Goal: Contribute content

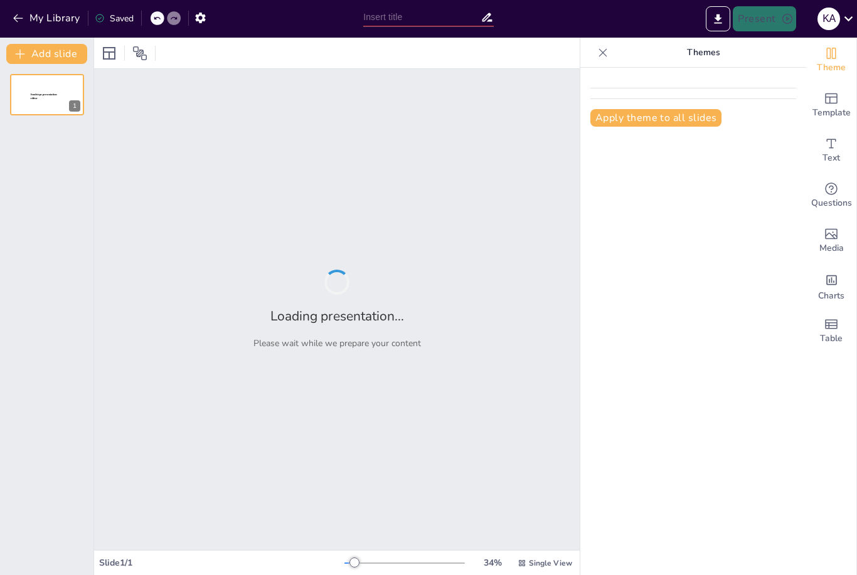
type input "[MEDICAL_DATA] perianal y protocolo operatorio"
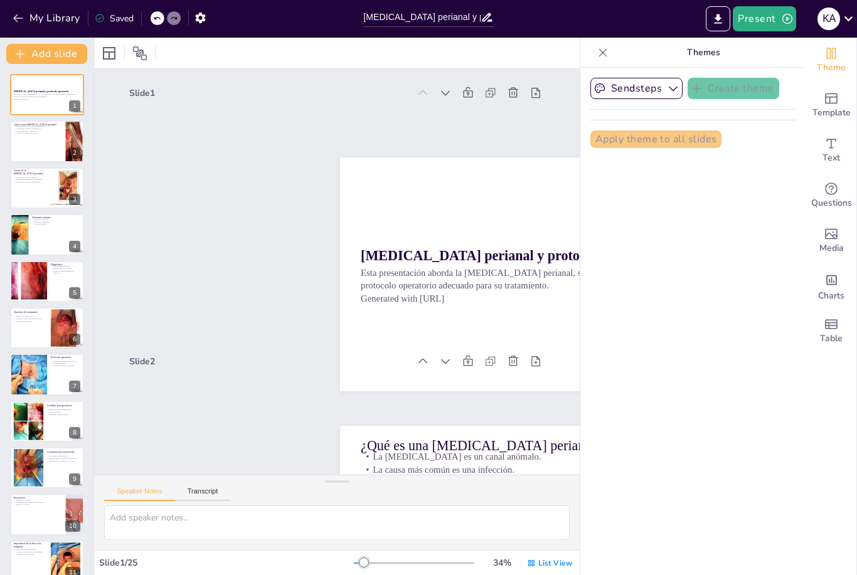
checkbox input "true"
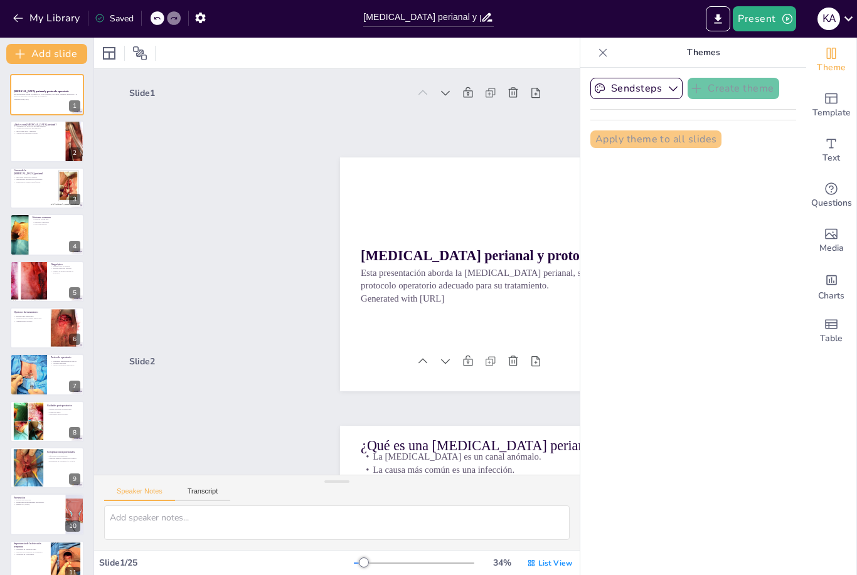
checkbox input "true"
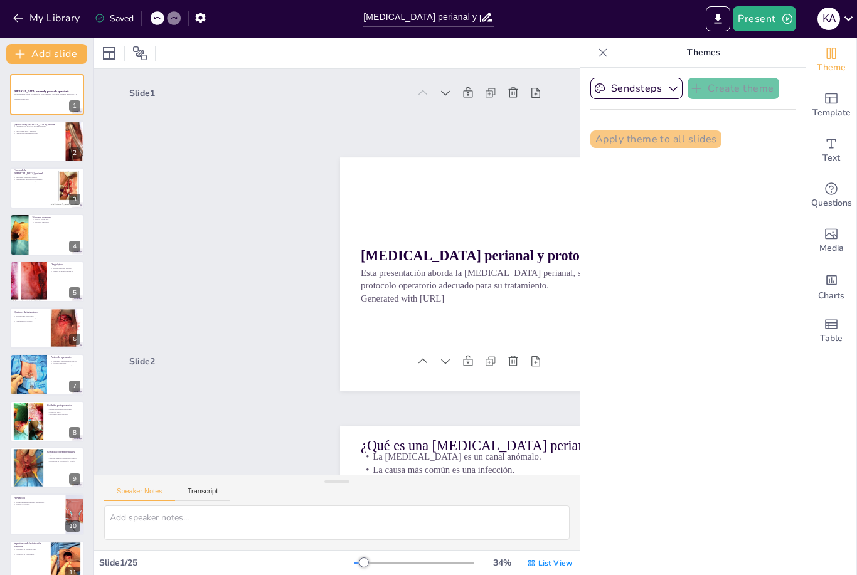
checkbox input "true"
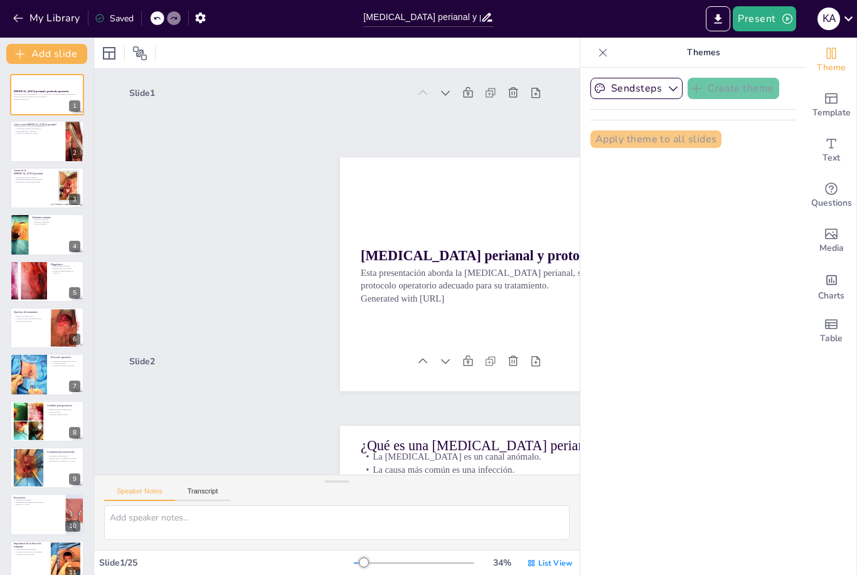
checkbox input "true"
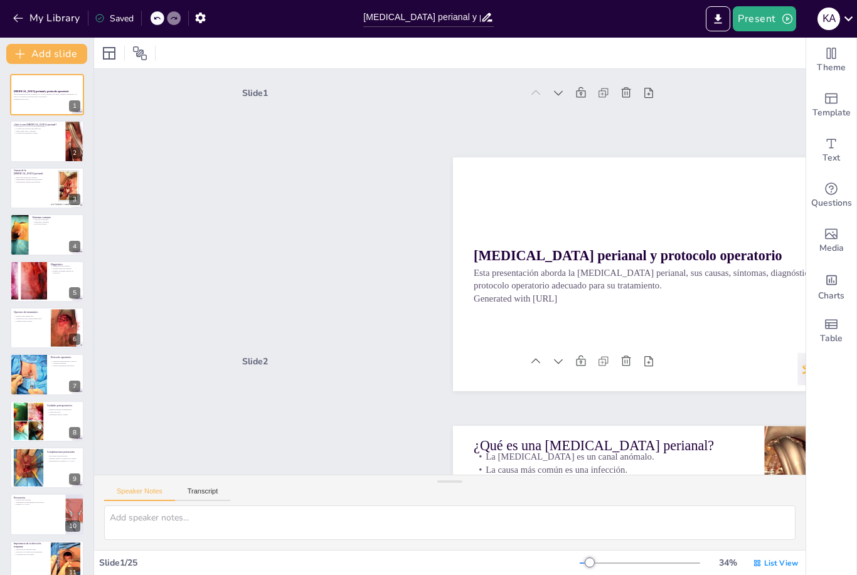
click at [33, 125] on p "La [MEDICAL_DATA] es un canal anómalo." at bounding box center [38, 126] width 48 height 3
type textarea "La [MEDICAL_DATA] perianal es un canal que conecta el interior del [MEDICAL_DAT…"
checkbox input "true"
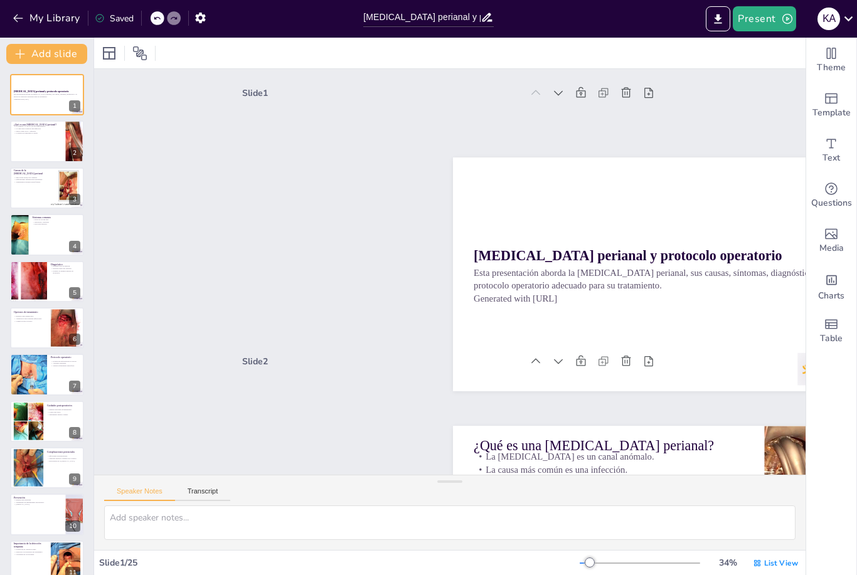
checkbox input "true"
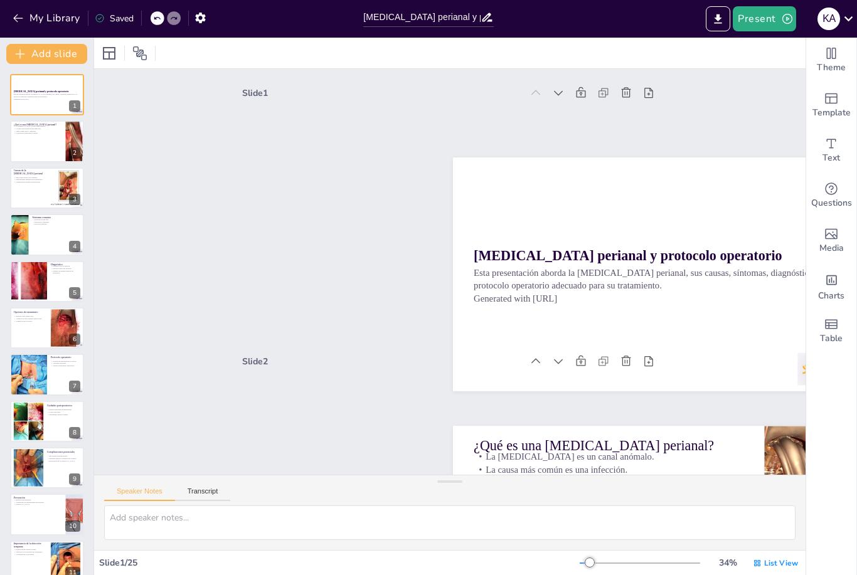
checkbox input "true"
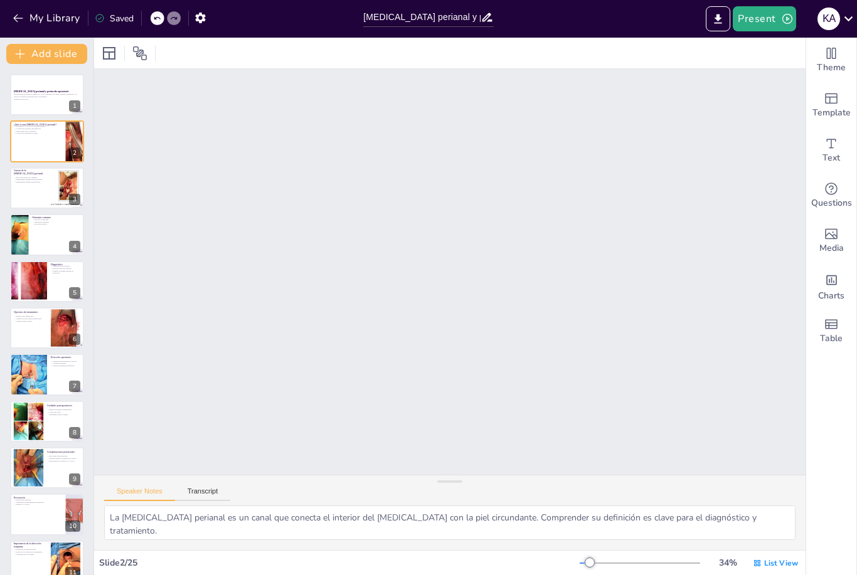
scroll to position [271, 0]
click at [43, 142] on div at bounding box center [47, 140] width 74 height 41
checkbox input "true"
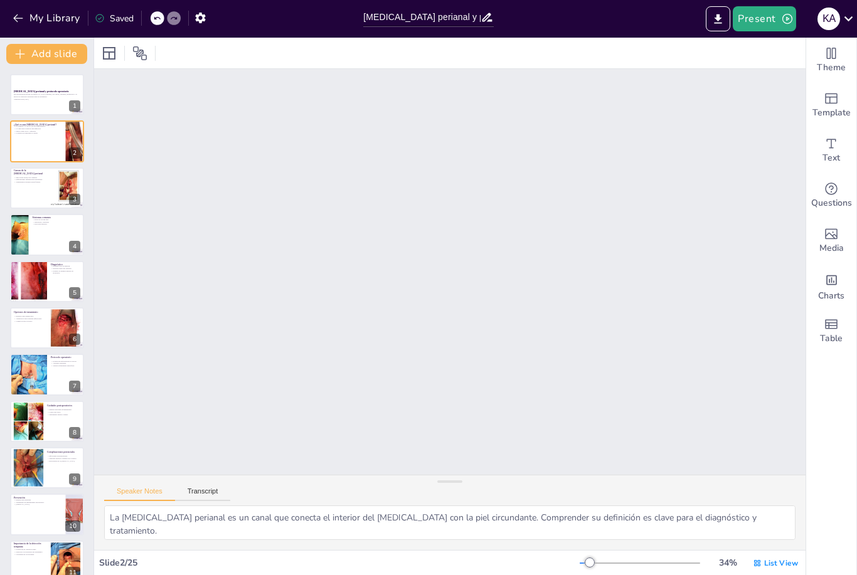
checkbox input "true"
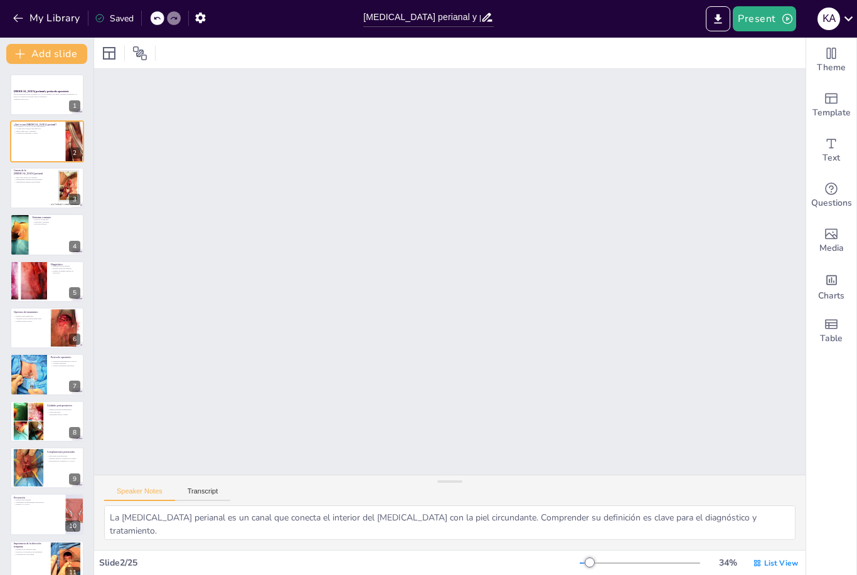
checkbox input "true"
click at [41, 180] on p "Enfermedades inflamatorias intestinales." at bounding box center [30, 180] width 33 height 3
type textarea "Las infecciones anales son la causa más frecuente de fístulas perianales, lo qu…"
checkbox input "true"
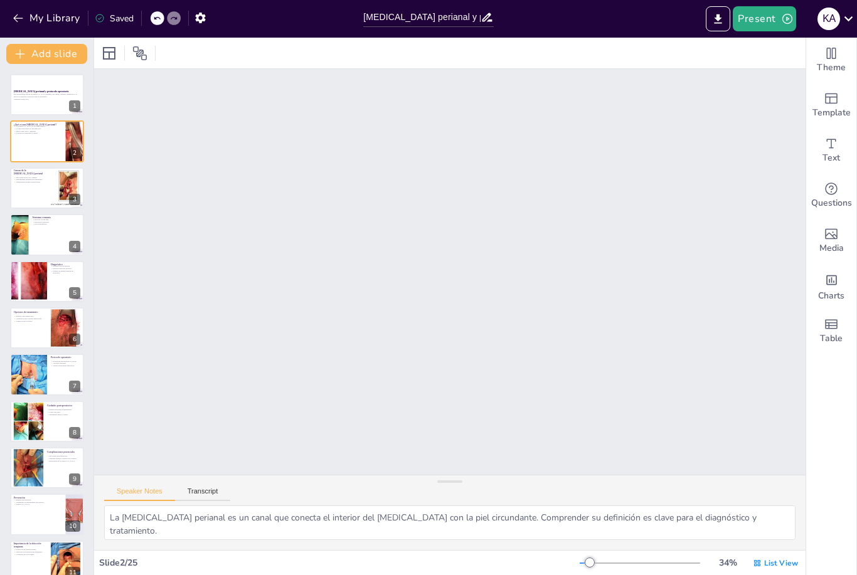
checkbox input "true"
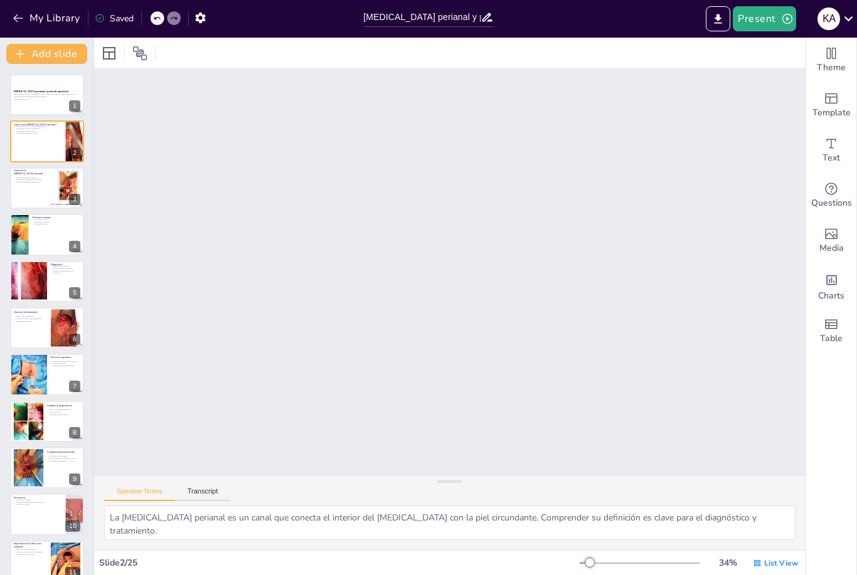
checkbox input "true"
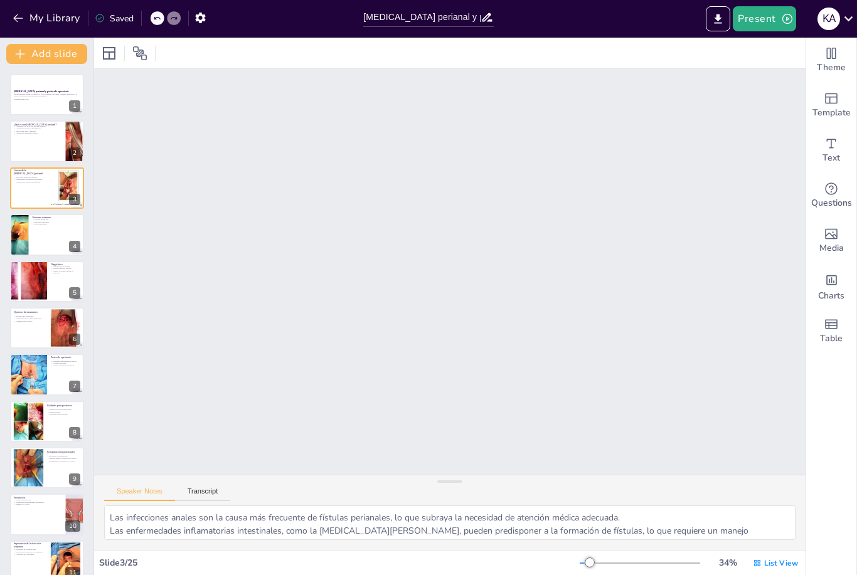
scroll to position [539, 0]
click at [47, 193] on div at bounding box center [47, 187] width 74 height 41
checkbox input "true"
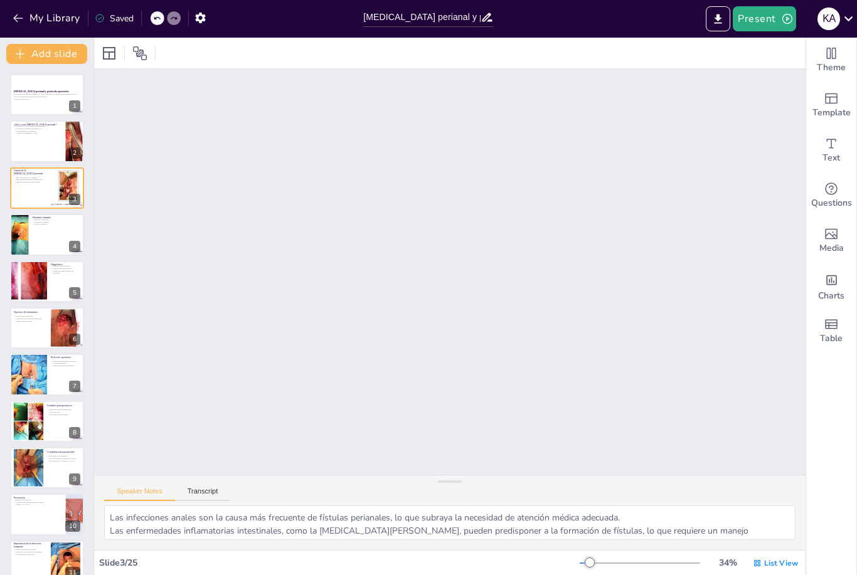
checkbox input "true"
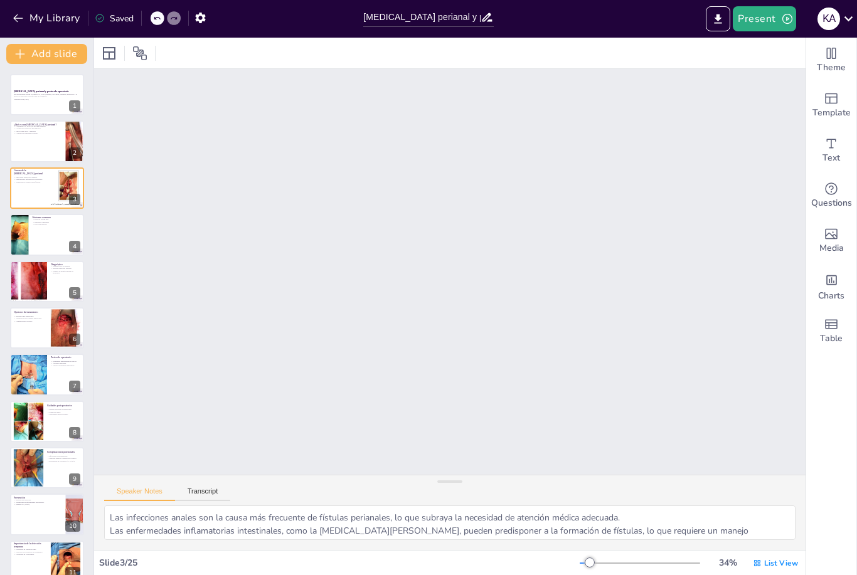
checkbox input "true"
click at [26, 229] on div at bounding box center [19, 234] width 31 height 41
type textarea "El dolor es uno de los síntomas más comunes y puede ser debilitante, afectando …"
checkbox input "true"
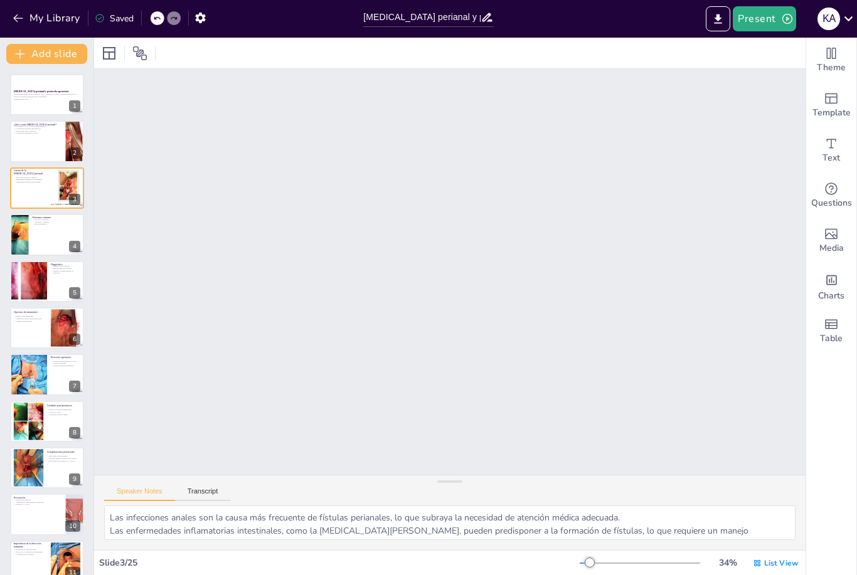
checkbox input "true"
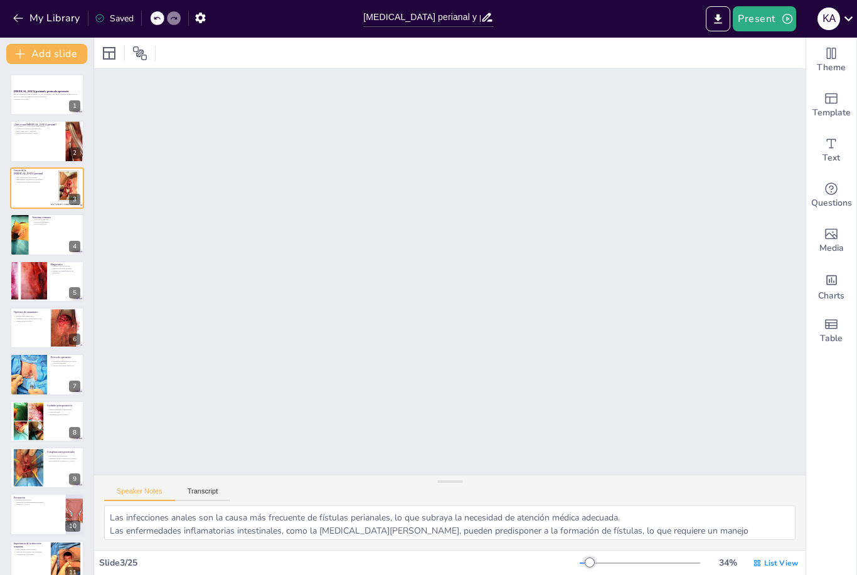
checkbox input "true"
click at [28, 235] on div at bounding box center [47, 234] width 74 height 41
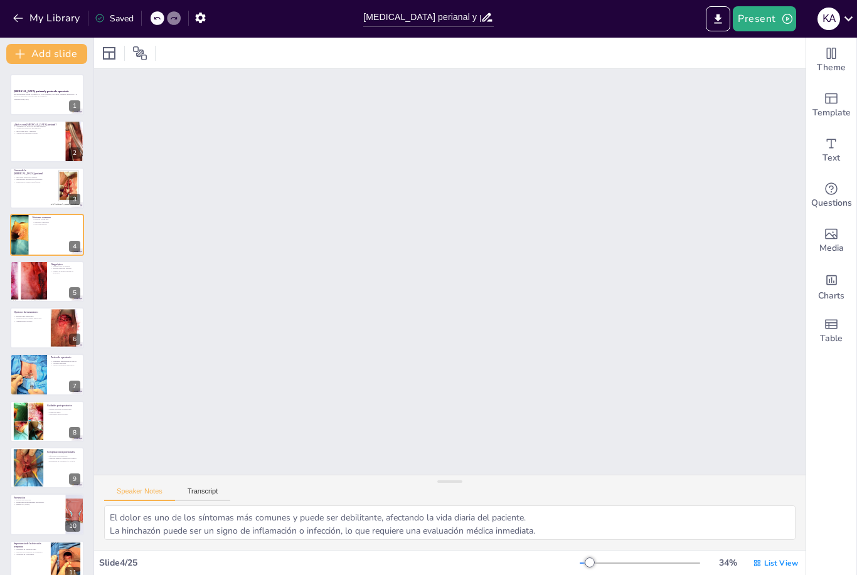
checkbox input "true"
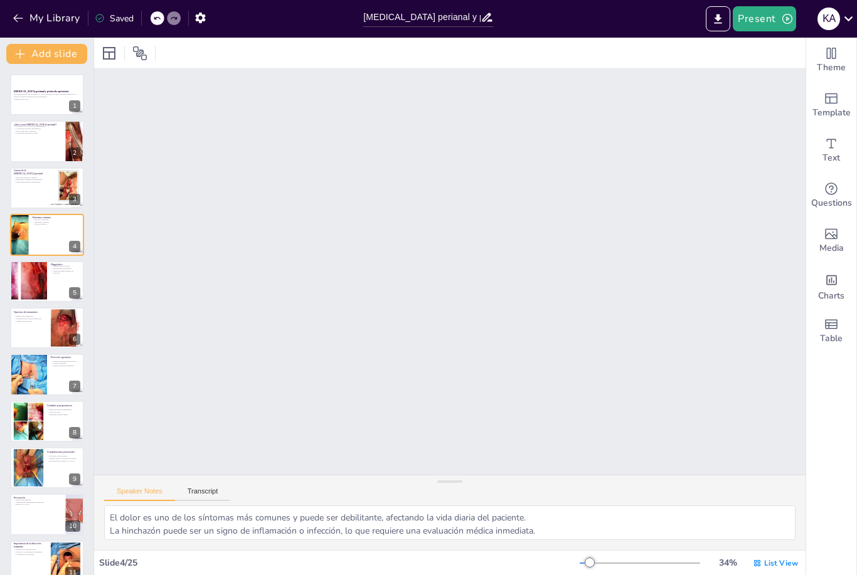
checkbox input "true"
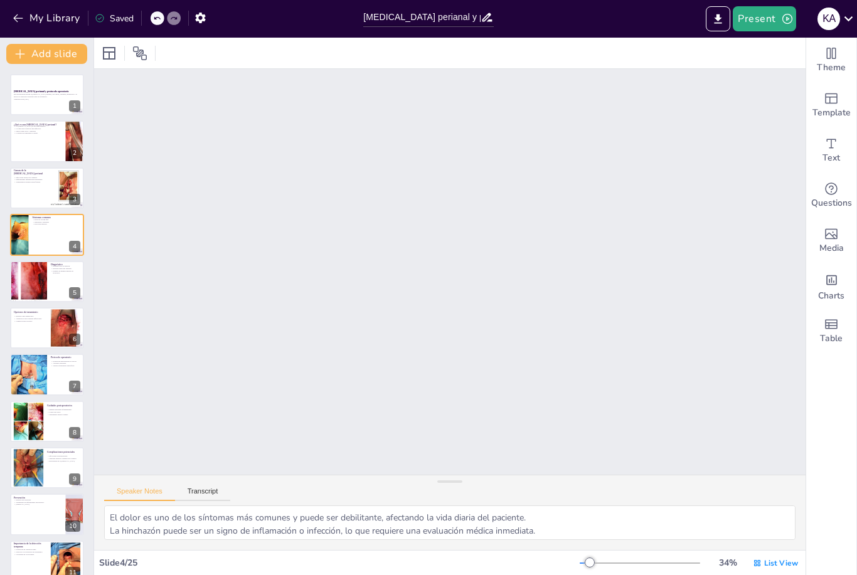
scroll to position [808, 0]
click at [27, 282] on div at bounding box center [28, 281] width 64 height 41
type textarea "Un examen físico detallado es fundamental para identificar la presencia de una …"
checkbox input "true"
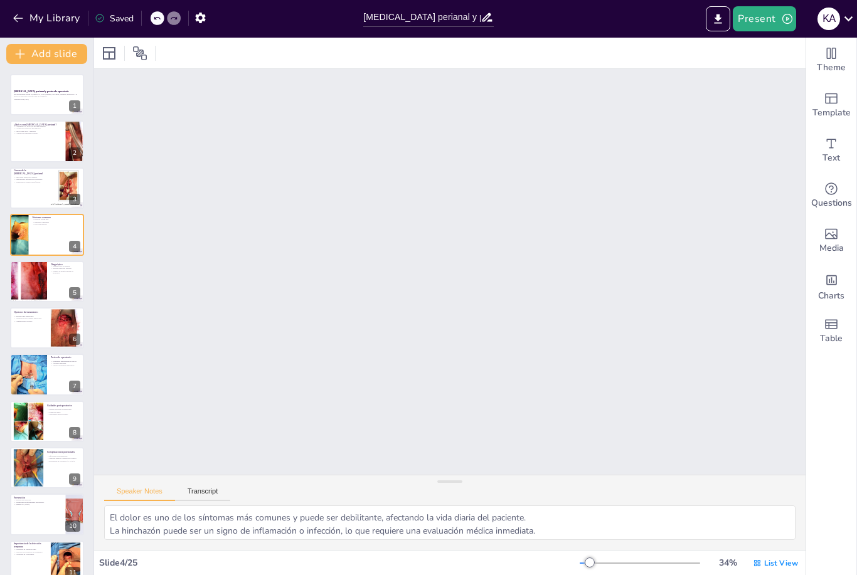
checkbox input "true"
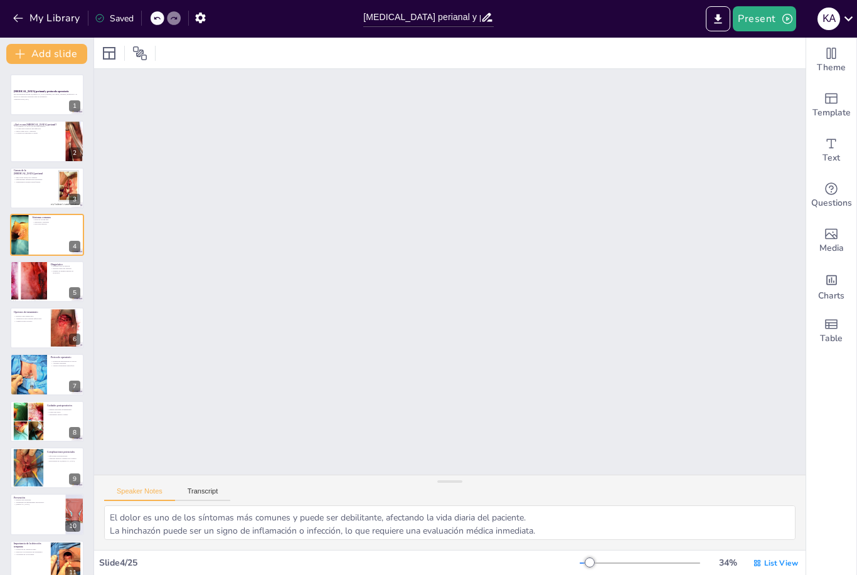
checkbox input "true"
click at [28, 280] on div at bounding box center [28, 281] width 64 height 41
checkbox input "true"
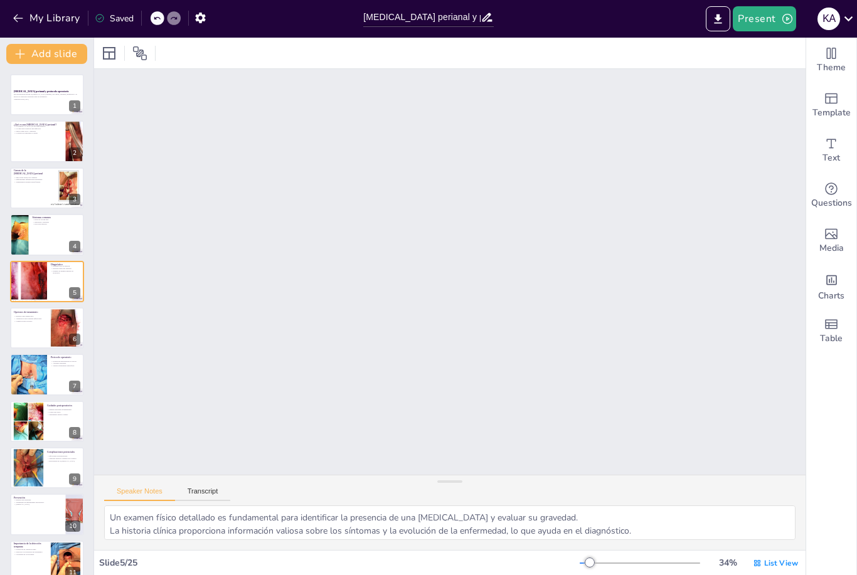
checkbox input "true"
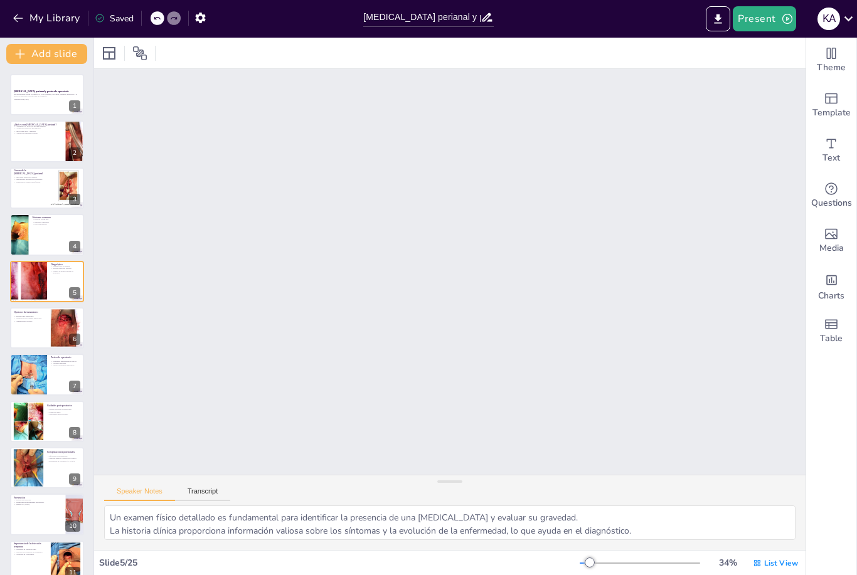
checkbox input "true"
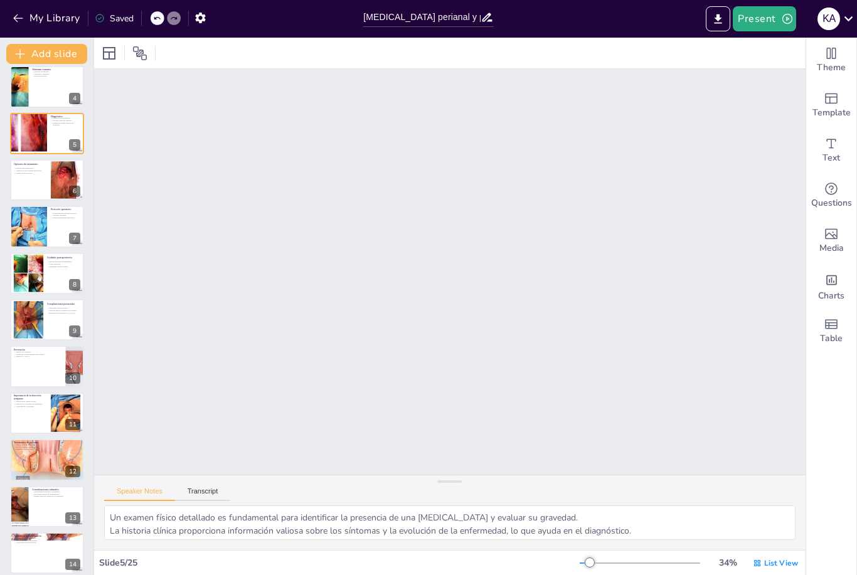
scroll to position [0, 0]
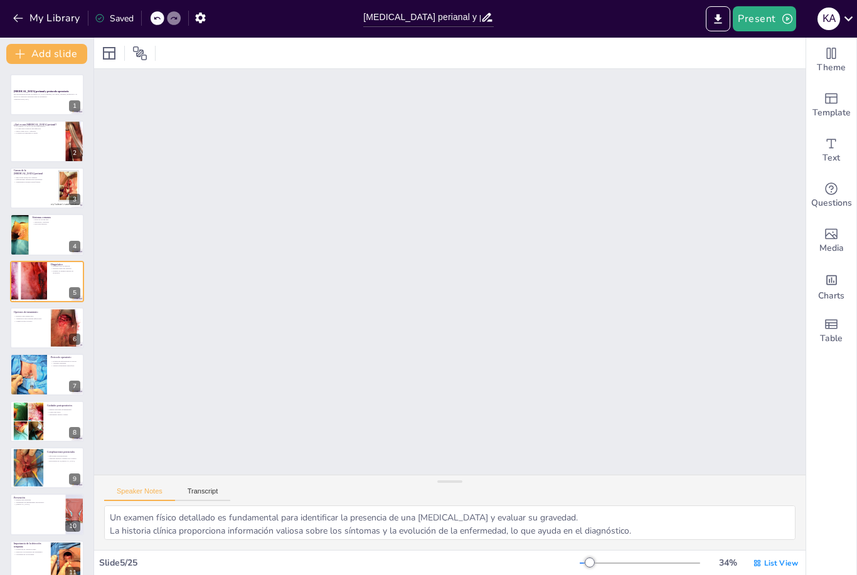
click at [29, 109] on div at bounding box center [47, 94] width 74 height 41
checkbox input "true"
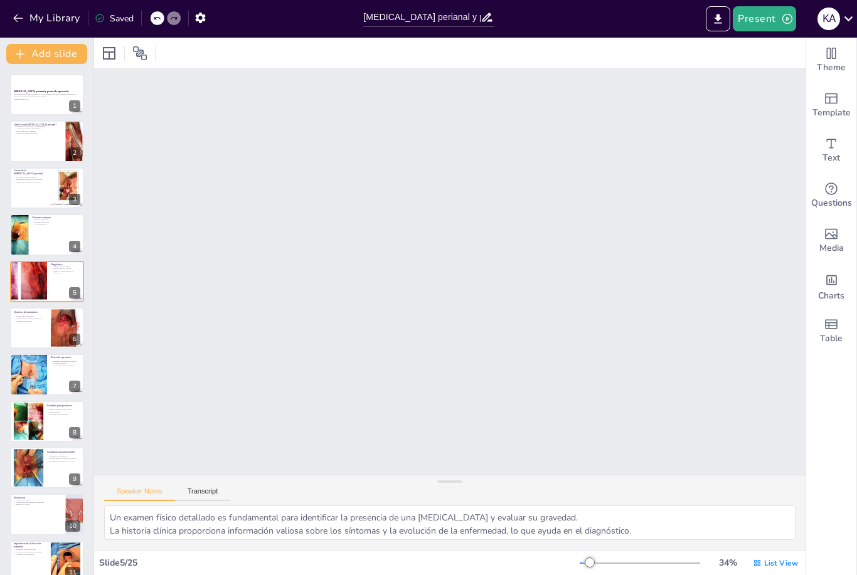
checkbox input "true"
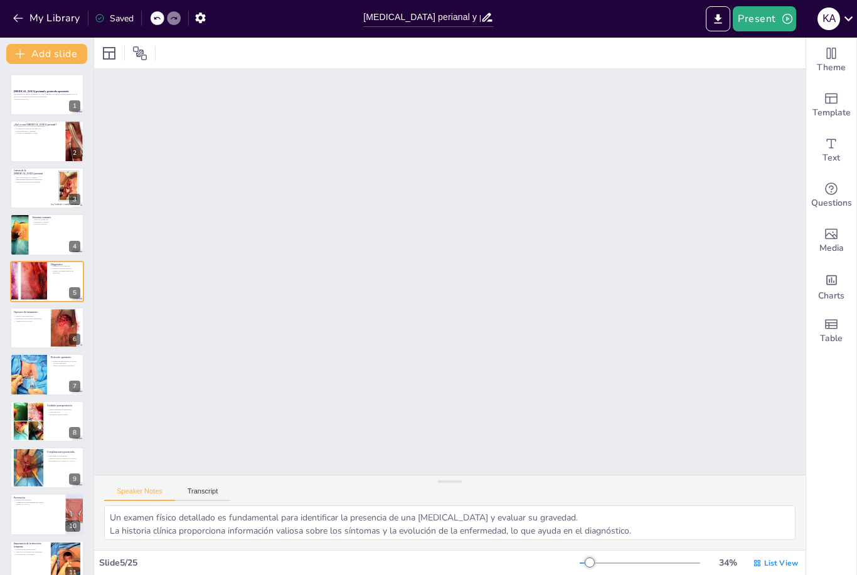
checkbox input "true"
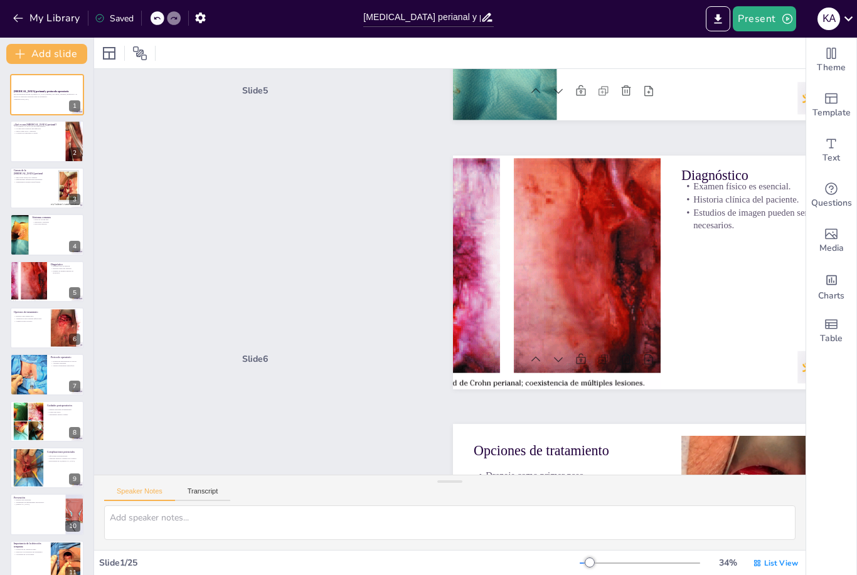
click at [29, 93] on strong "[MEDICAL_DATA] perianal y protocolo operatorio" at bounding box center [41, 91] width 55 height 3
checkbox input "true"
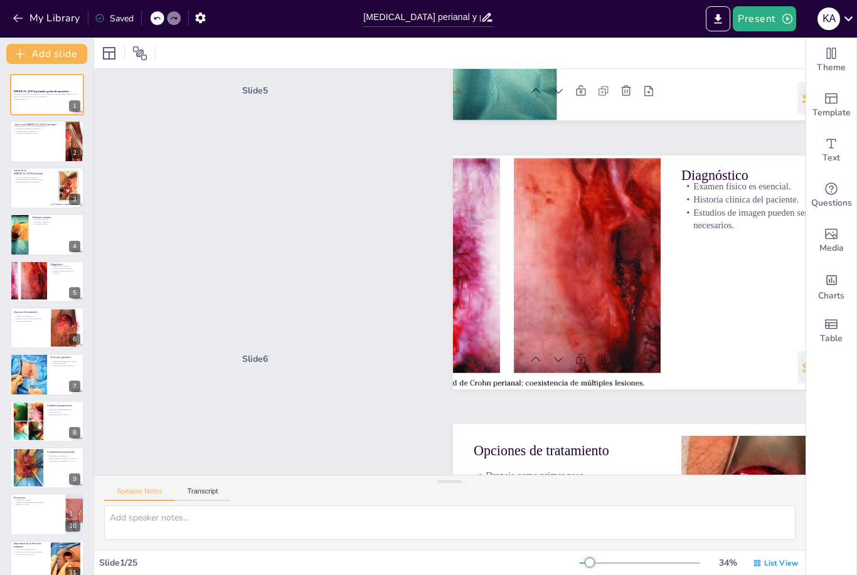
checkbox input "true"
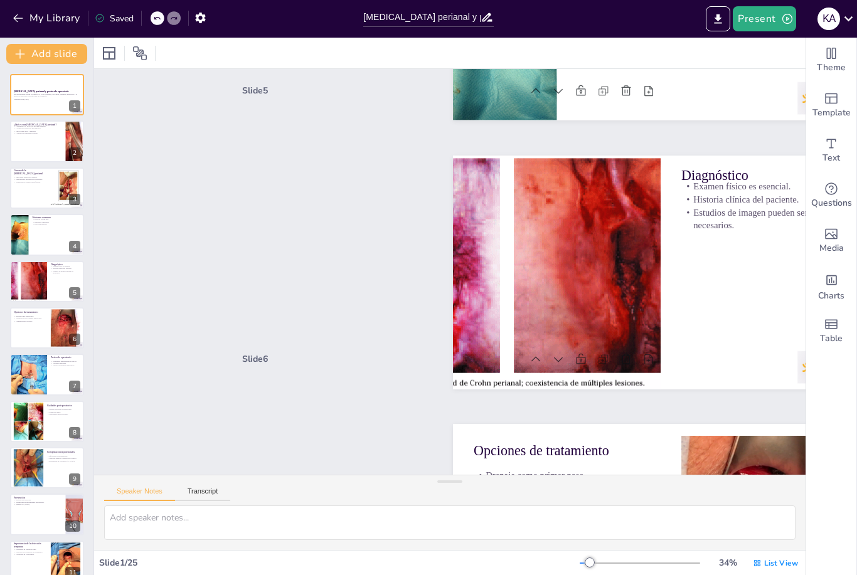
checkbox input "true"
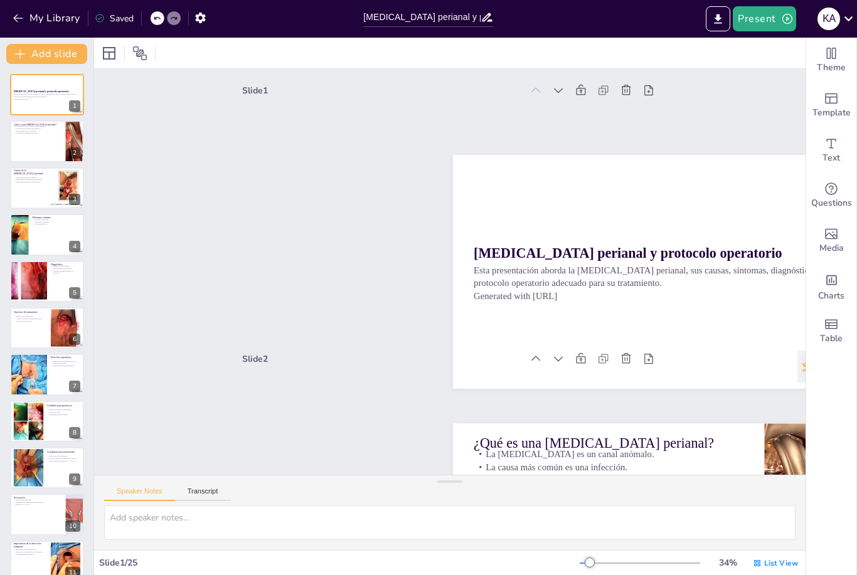
checkbox input "true"
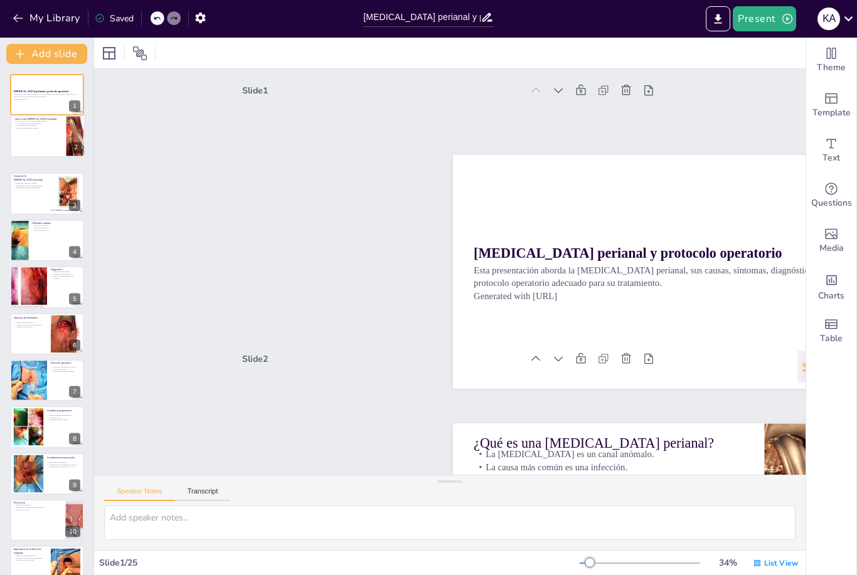
checkbox input "true"
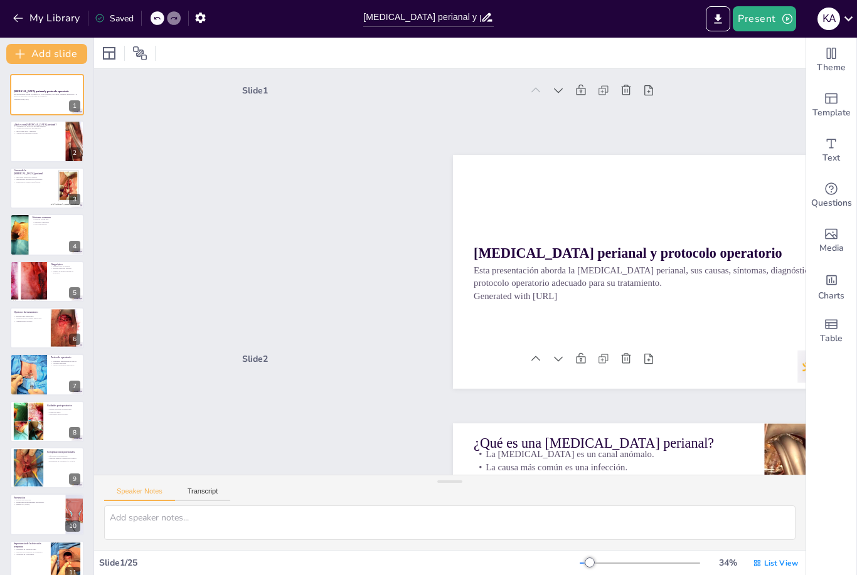
click at [26, 132] on p "La detección temprana es crucial." at bounding box center [38, 133] width 48 height 3
type textarea "La [MEDICAL_DATA] perianal es un canal que conecta el interior del [MEDICAL_DAT…"
checkbox input "true"
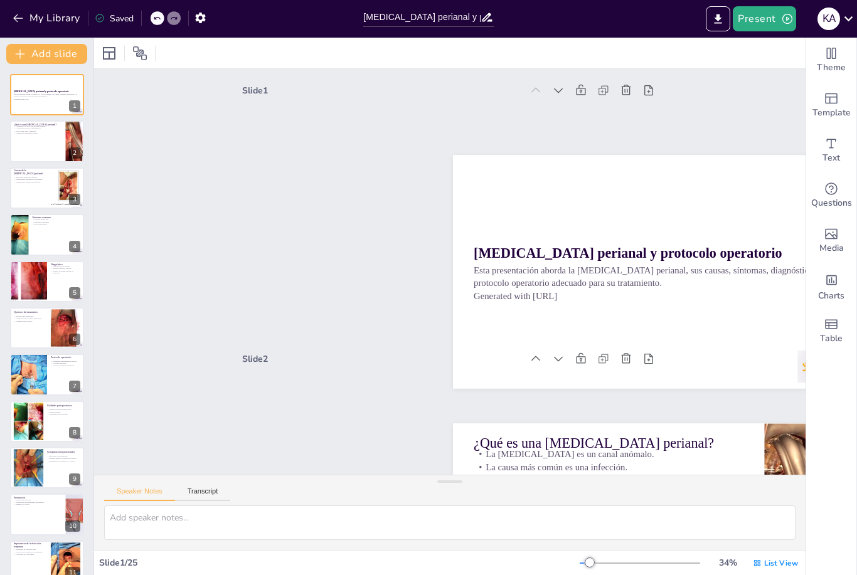
checkbox input "true"
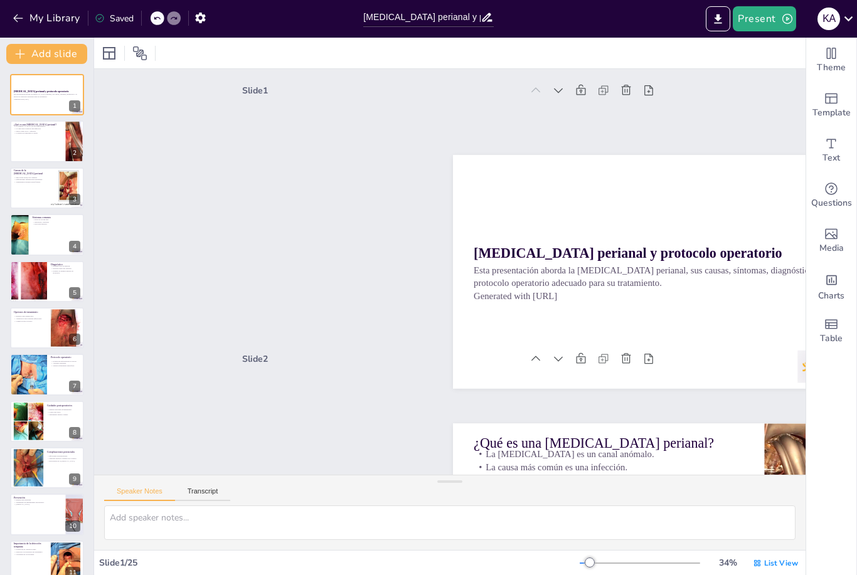
checkbox input "true"
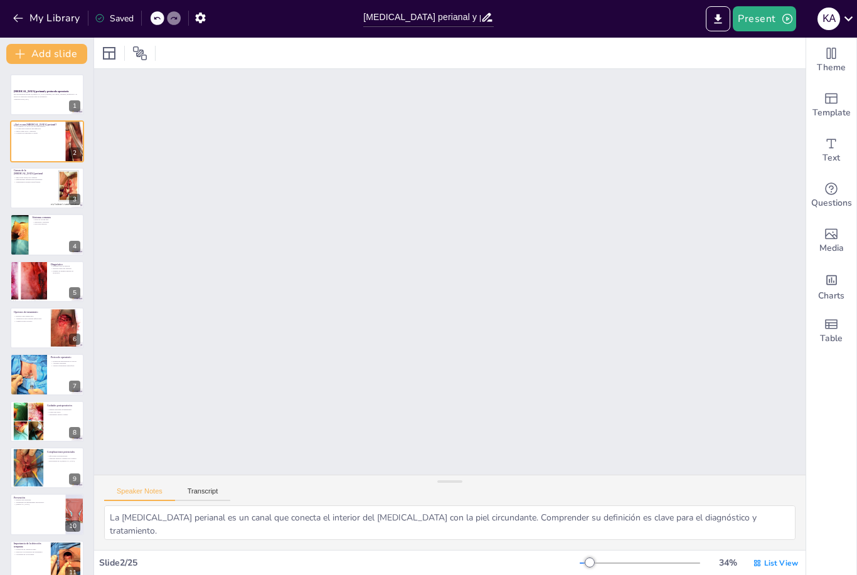
scroll to position [271, 0]
click at [31, 148] on div at bounding box center [47, 140] width 74 height 41
checkbox input "true"
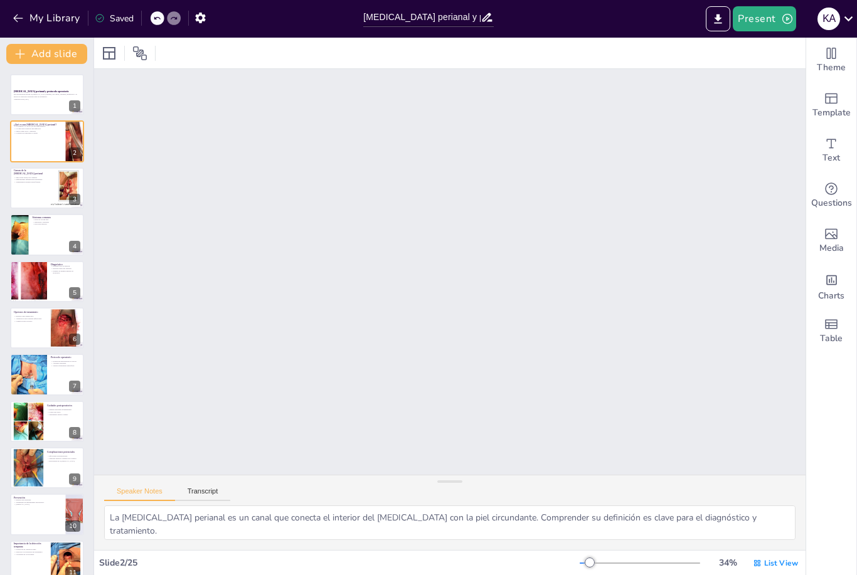
checkbox input "true"
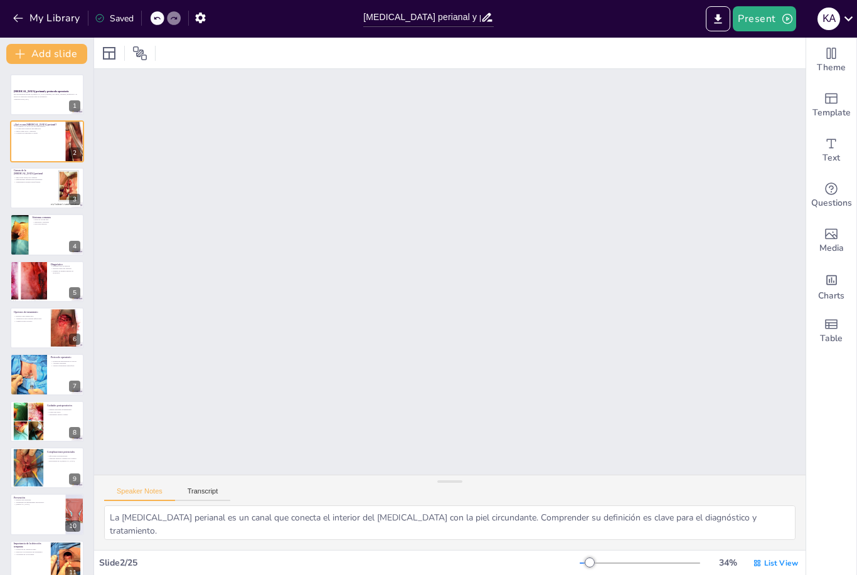
checkbox input "true"
click at [38, 186] on div at bounding box center [47, 187] width 74 height 41
type textarea "Las infecciones anales son la causa más frecuente de fístulas perianales, lo qu…"
checkbox input "true"
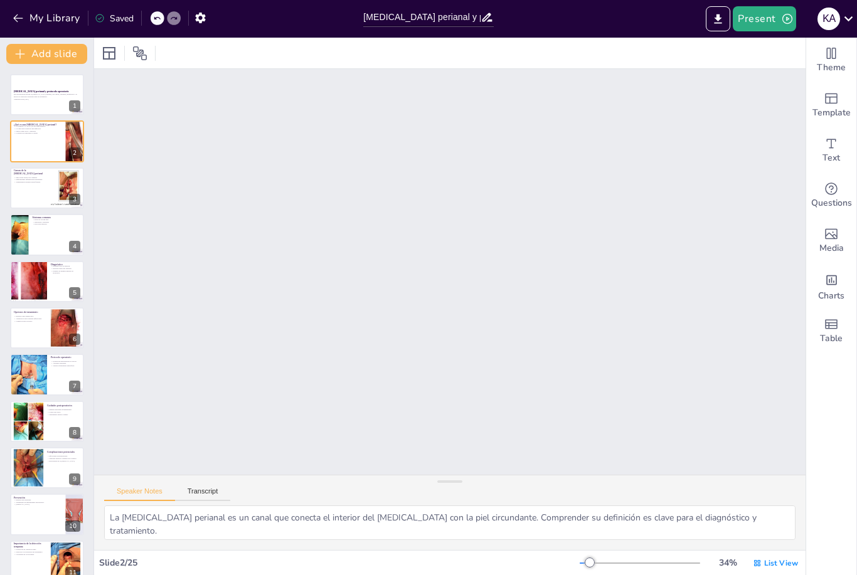
checkbox input "true"
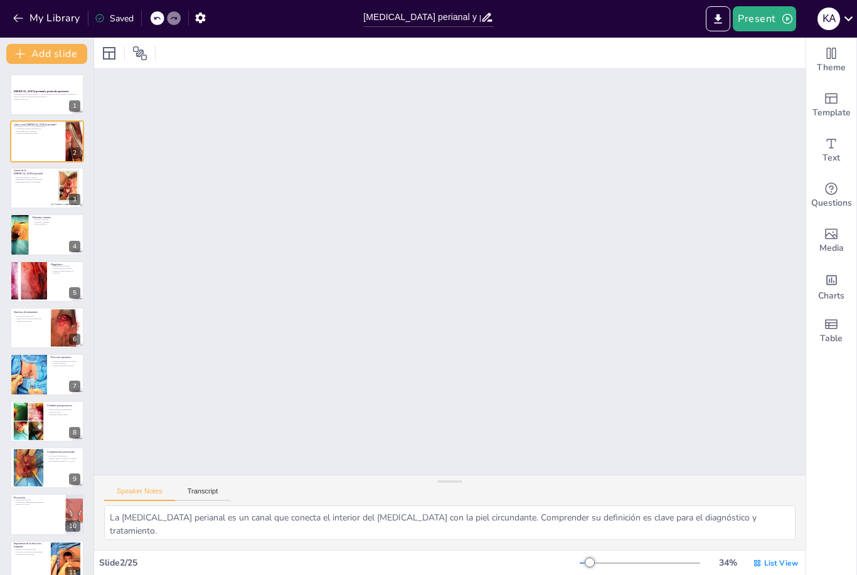
checkbox input "true"
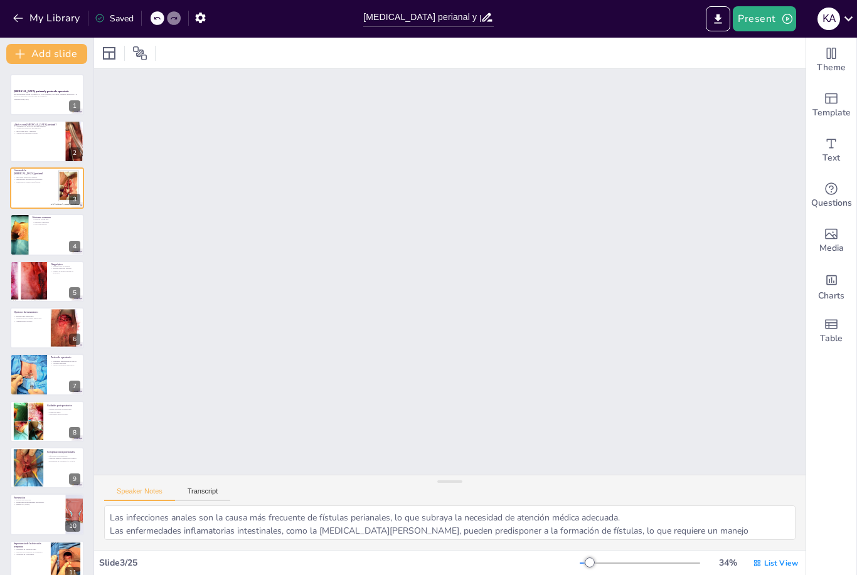
click at [50, 172] on button at bounding box center [55, 178] width 15 height 15
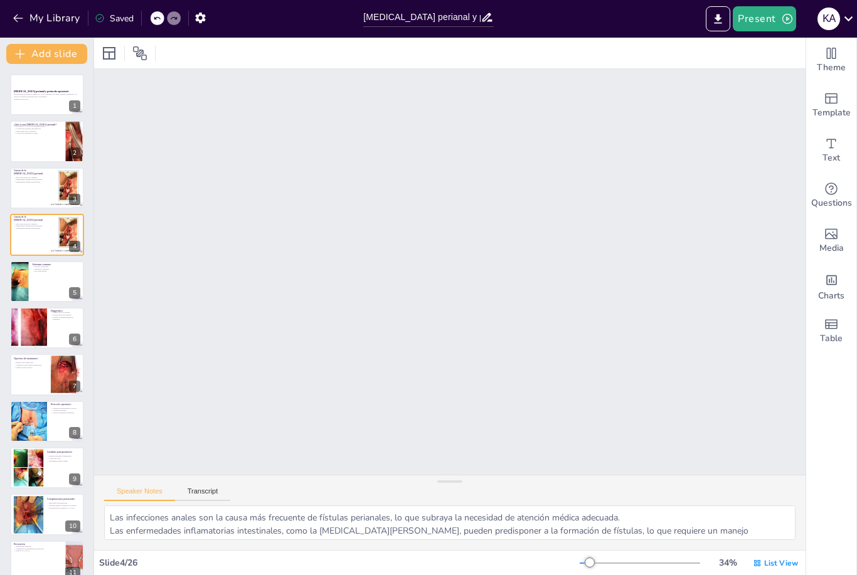
checkbox input "true"
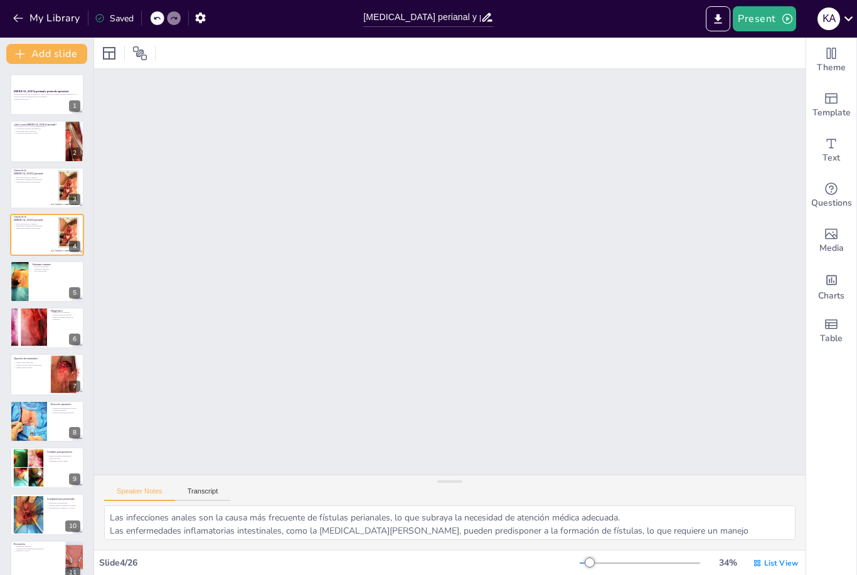
checkbox input "true"
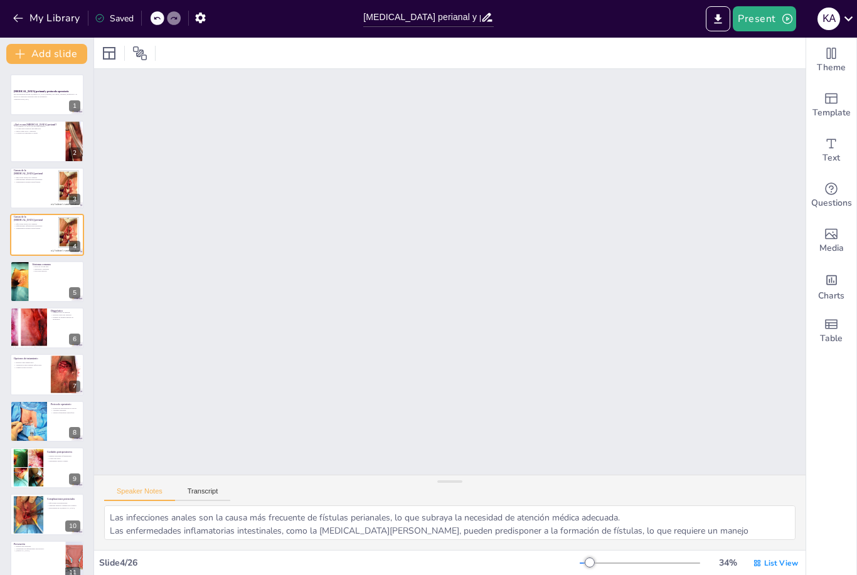
scroll to position [808, 0]
checkbox input "true"
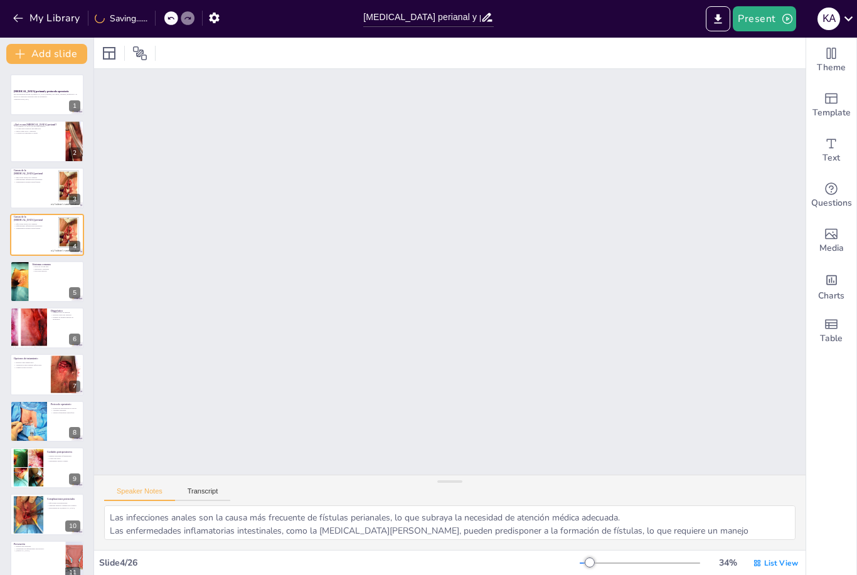
checkbox input "true"
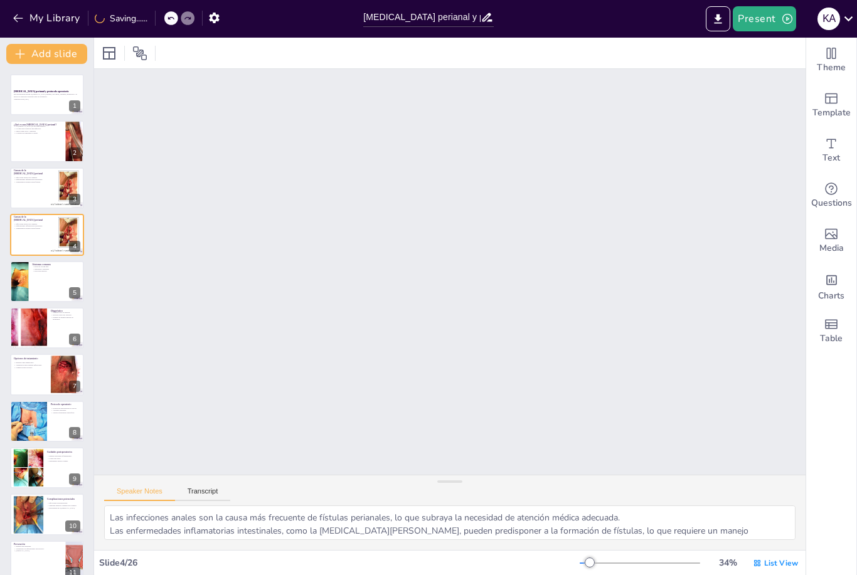
checkbox input "true"
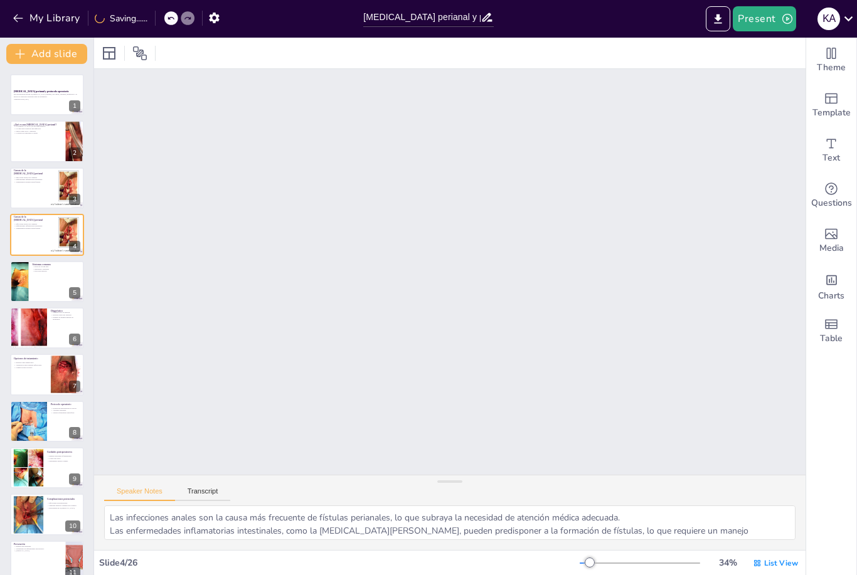
checkbox input "true"
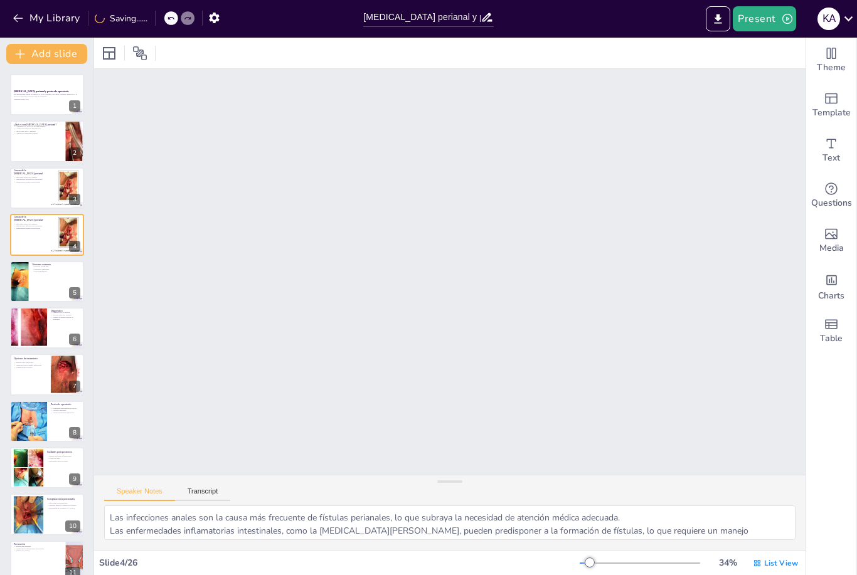
checkbox input "true"
click at [650, 557] on div "103 % List View" at bounding box center [689, 563] width 221 height 20
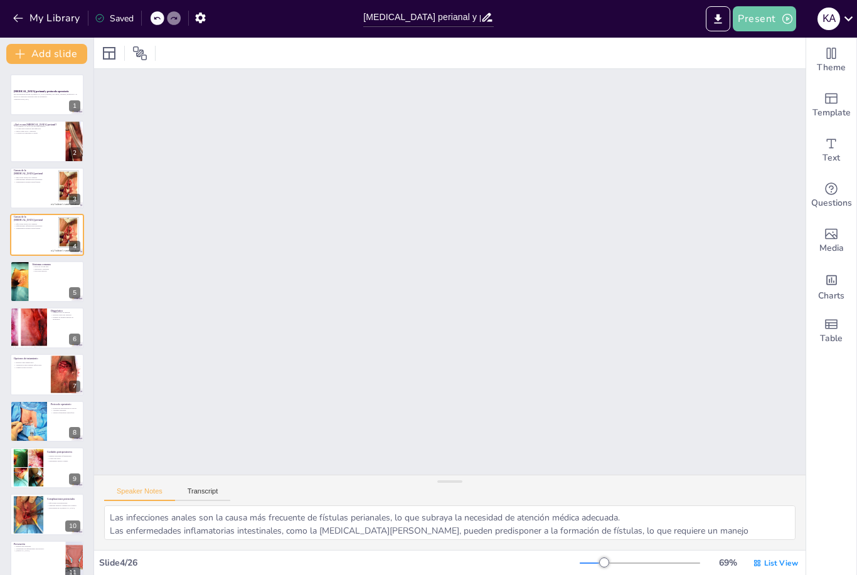
click at [770, 18] on button "Present" at bounding box center [763, 18] width 63 height 25
click at [776, 80] on li "Play presentation" at bounding box center [784, 77] width 100 height 20
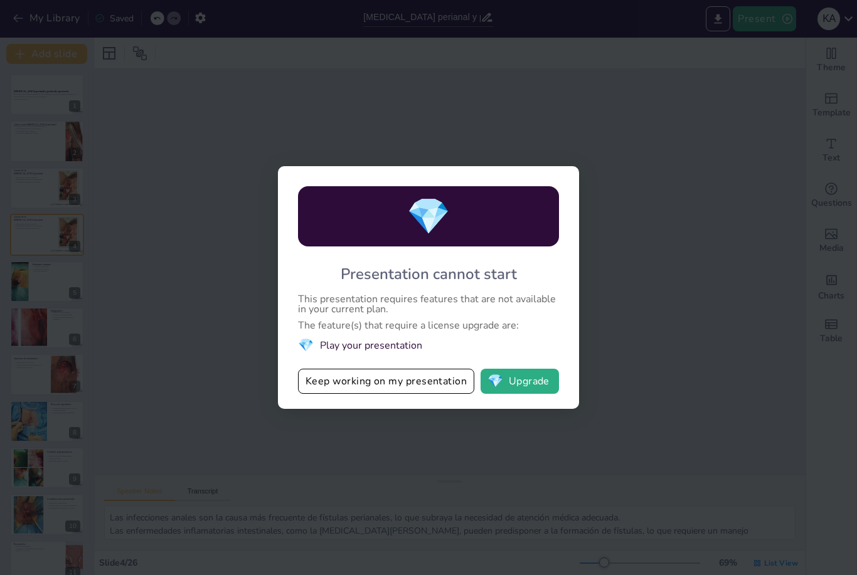
click at [527, 388] on button "💎 Upgrade" at bounding box center [519, 381] width 78 height 25
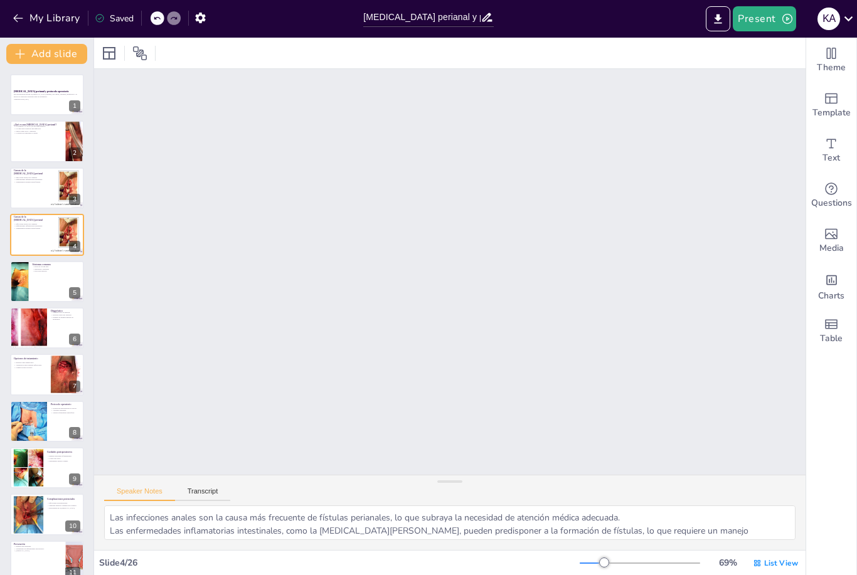
click at [37, 135] on div at bounding box center [47, 140] width 74 height 41
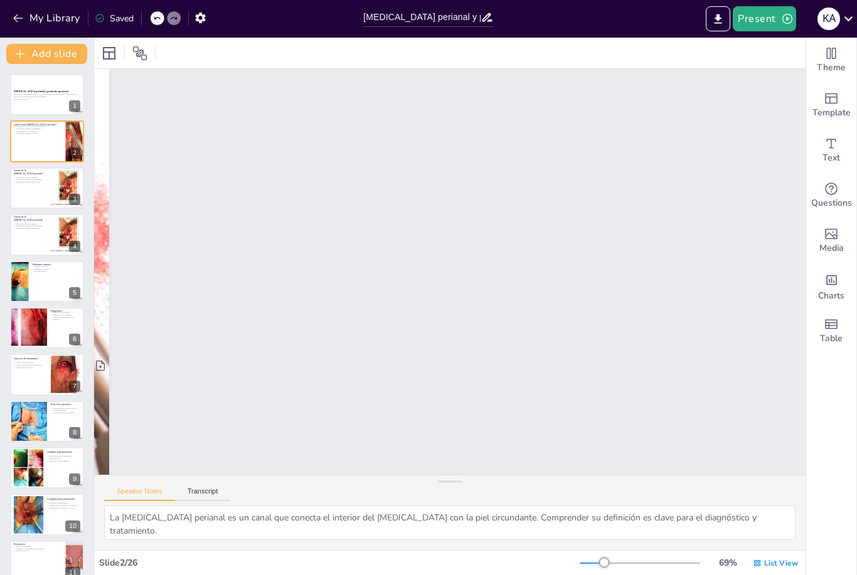
click at [55, 138] on button at bounding box center [55, 131] width 15 height 15
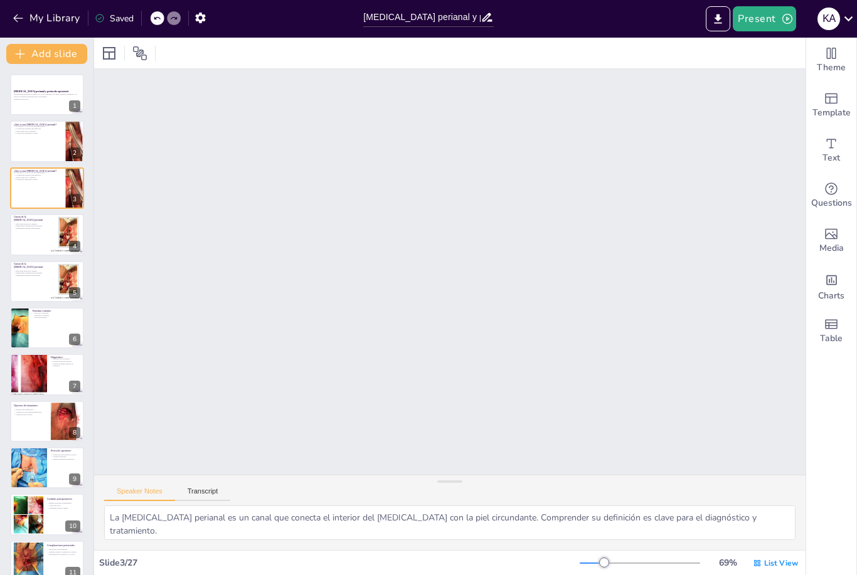
scroll to position [1244, 0]
click at [52, 127] on icon at bounding box center [55, 131] width 9 height 9
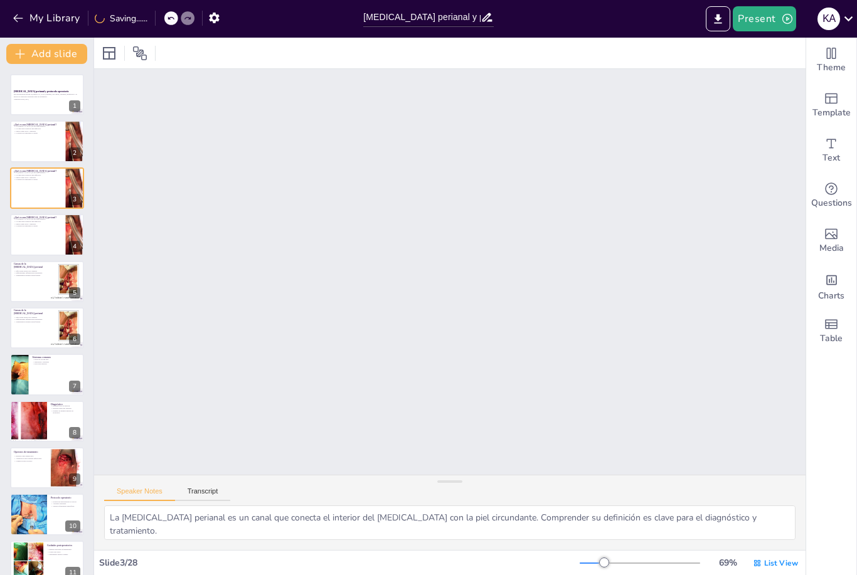
click at [713, 16] on icon "Export to PowerPoint" at bounding box center [717, 19] width 13 height 13
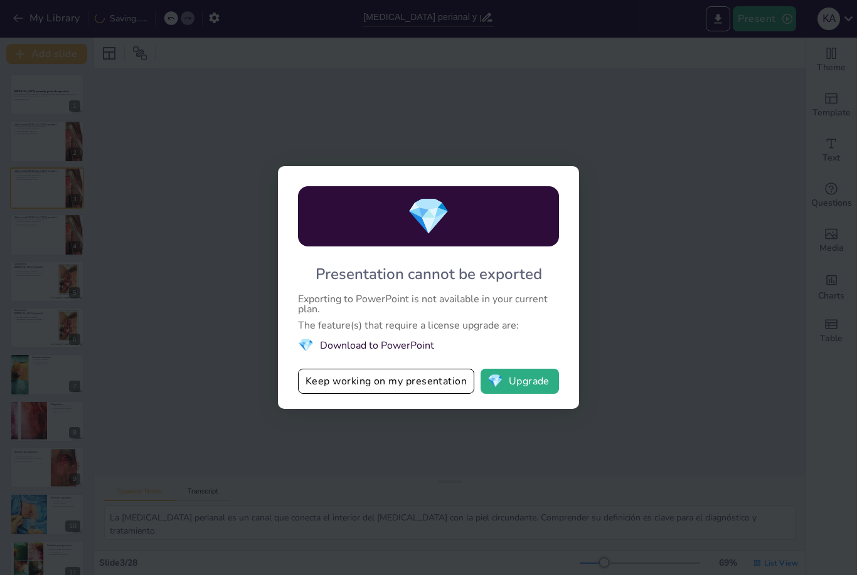
click at [666, 87] on div "💎 Presentation cannot be exported Exporting to PowerPoint is not available in y…" at bounding box center [428, 287] width 857 height 575
click at [685, 95] on div "💎 Presentation cannot be exported Exporting to PowerPoint is not available in y…" at bounding box center [428, 287] width 857 height 575
click at [453, 379] on button "Keep working on my presentation" at bounding box center [386, 381] width 176 height 25
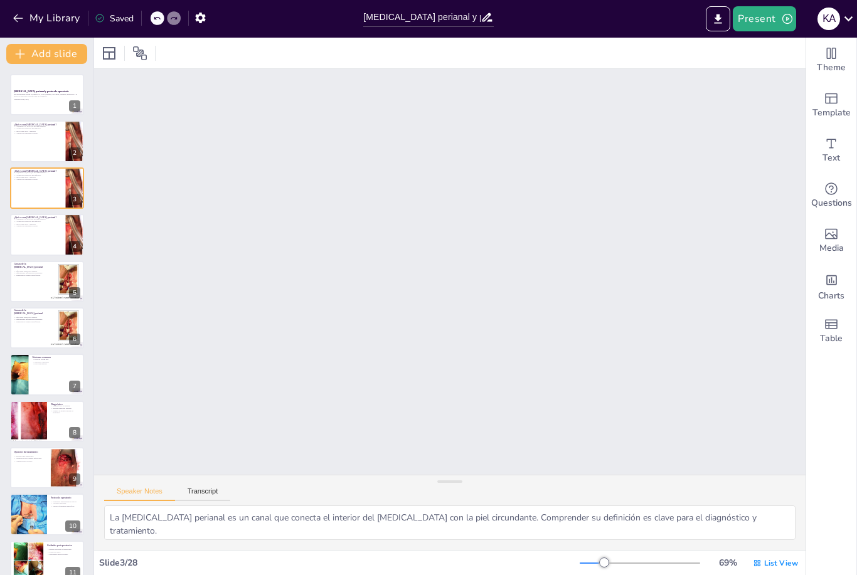
click at [28, 128] on p "La causa más común es una infección." at bounding box center [38, 128] width 48 height 3
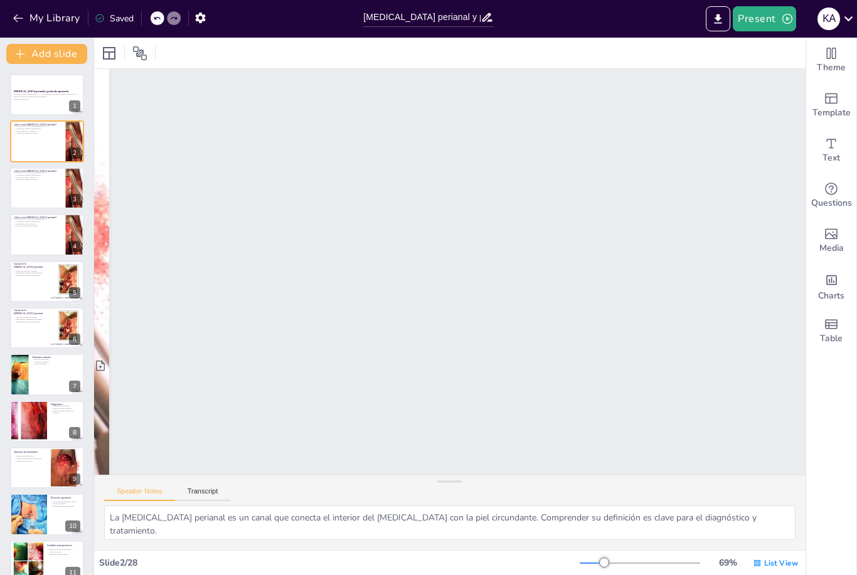
scroll to position [739, 0]
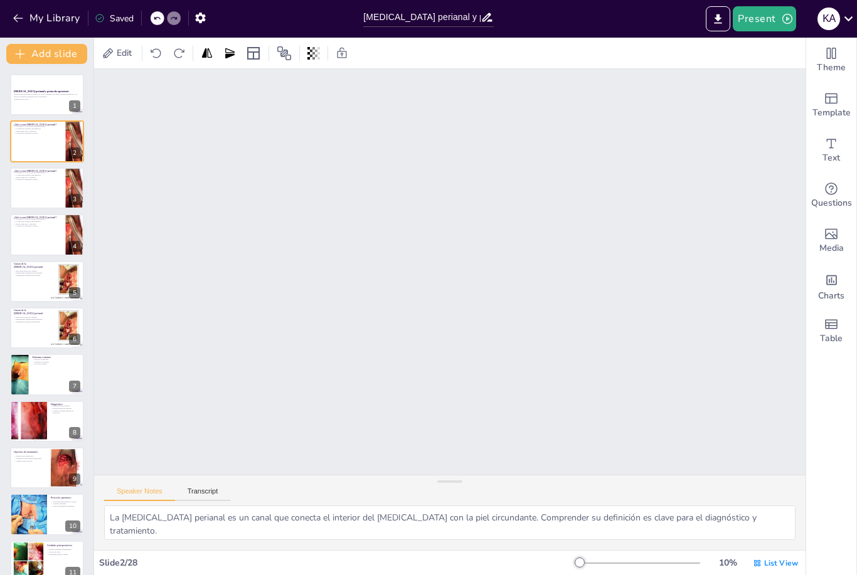
click at [766, 558] on span "List View" at bounding box center [781, 563] width 34 height 10
click at [761, 507] on span "Single View" at bounding box center [766, 510] width 57 height 12
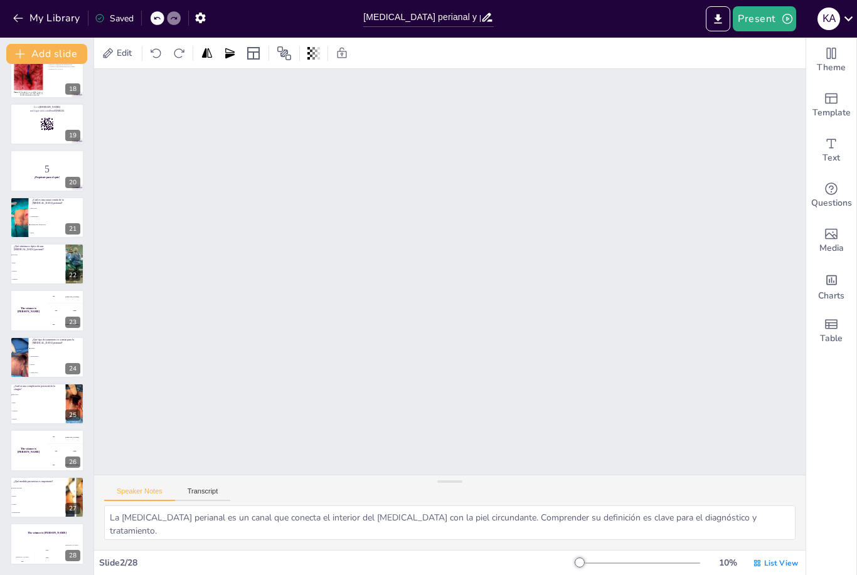
scroll to position [810, 0]
click at [34, 154] on div at bounding box center [47, 170] width 74 height 41
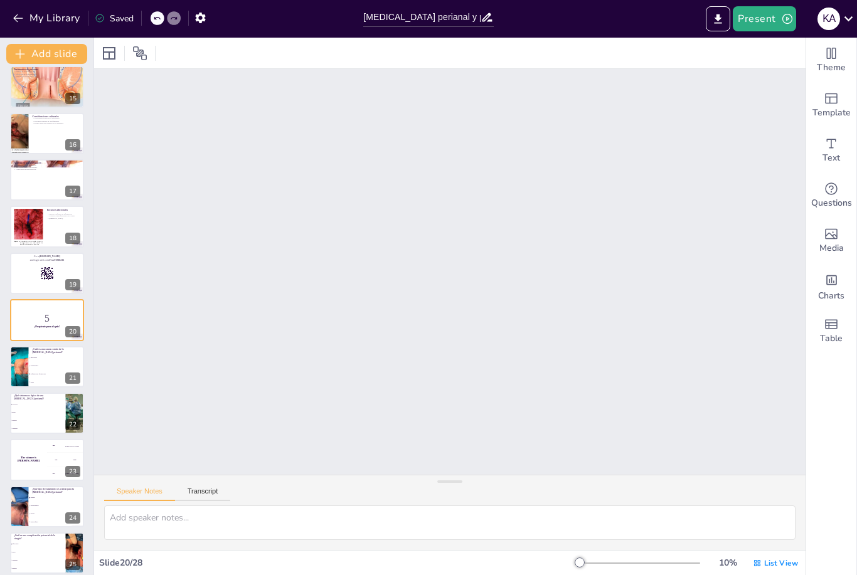
scroll to position [-14, 0]
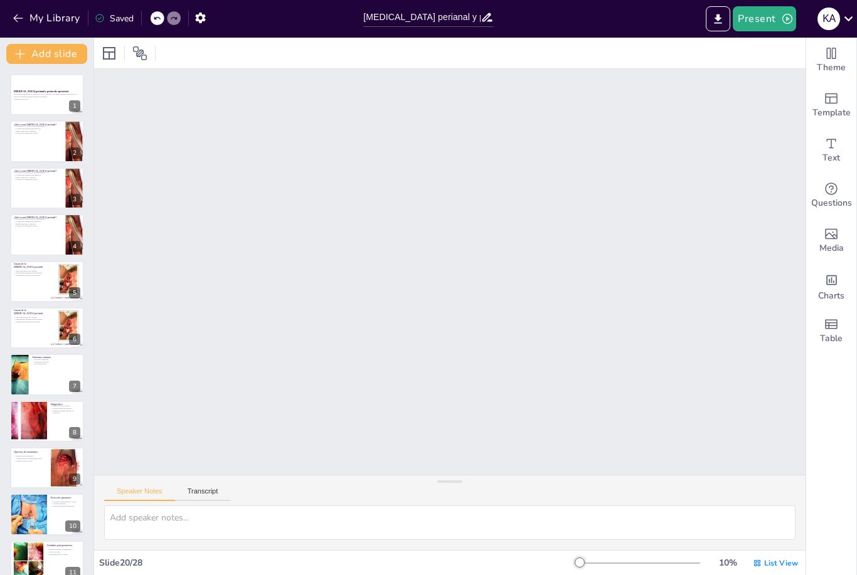
click at [25, 51] on icon "button" at bounding box center [20, 54] width 13 height 13
click at [55, 138] on button at bounding box center [55, 131] width 15 height 15
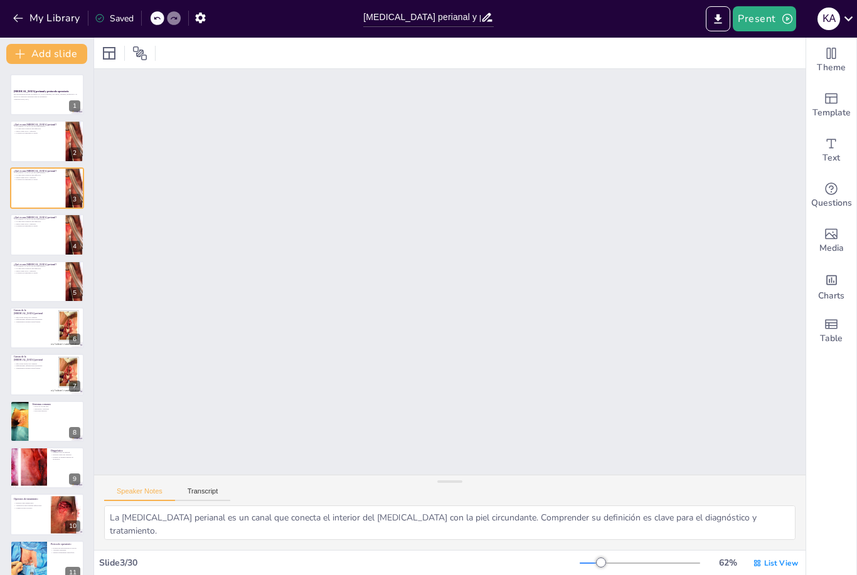
scroll to position [0, 0]
click at [50, 184] on button at bounding box center [55, 178] width 15 height 15
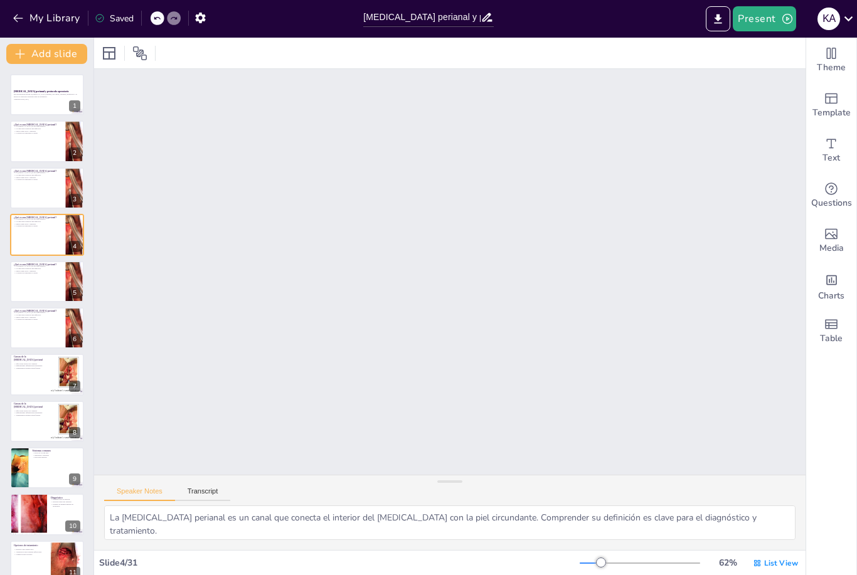
scroll to position [1565, 0]
click at [26, 227] on p "La detección temprana es crucial." at bounding box center [38, 226] width 48 height 3
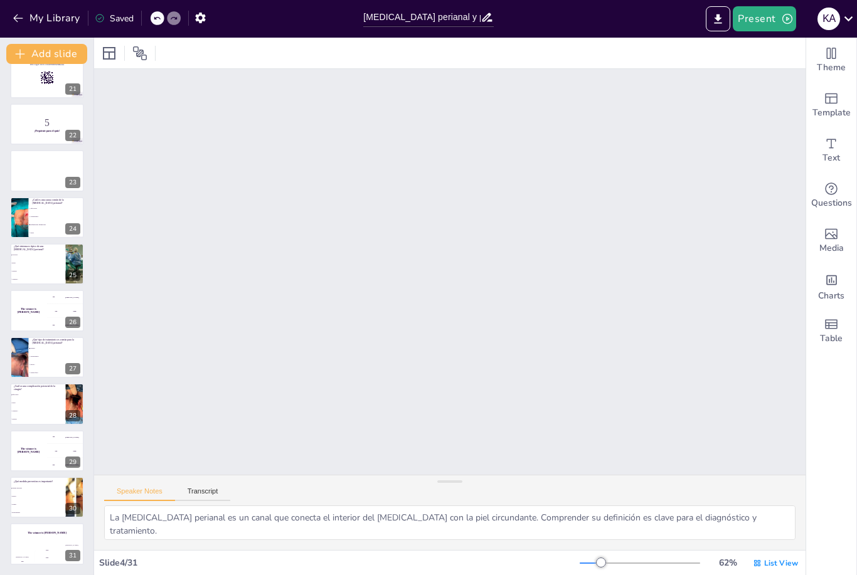
scroll to position [950, 0]
click at [52, 119] on button at bounding box center [55, 114] width 15 height 15
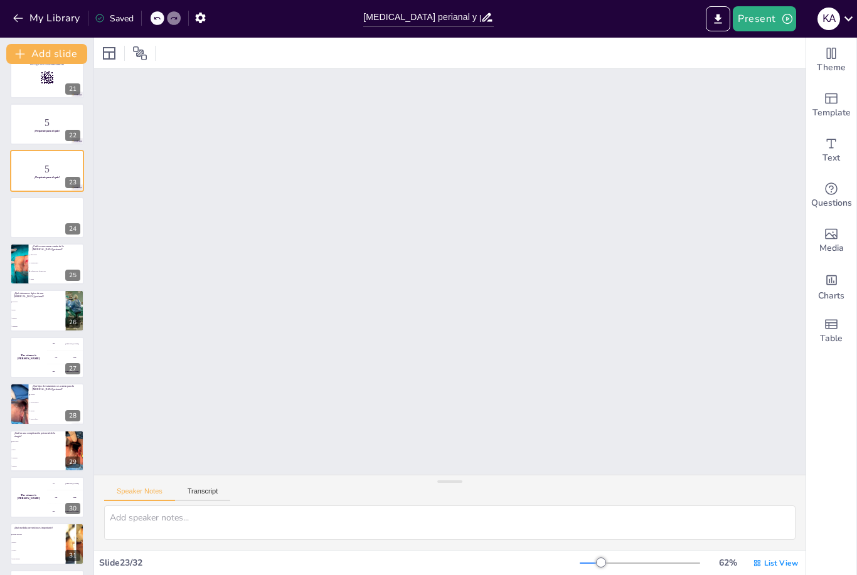
scroll to position [10168, 0]
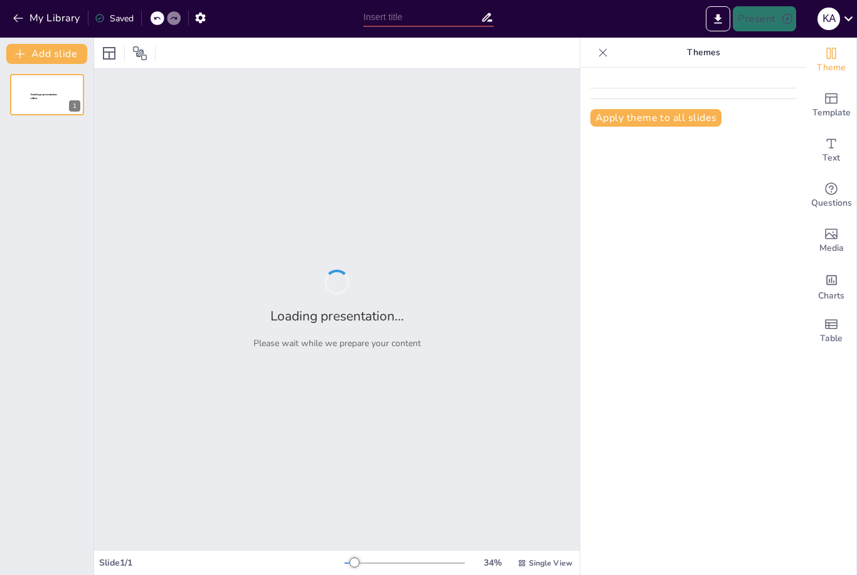
type input "[MEDICAL_DATA] perianal y protocolo operatorio"
